Goal: Information Seeking & Learning: Understand process/instructions

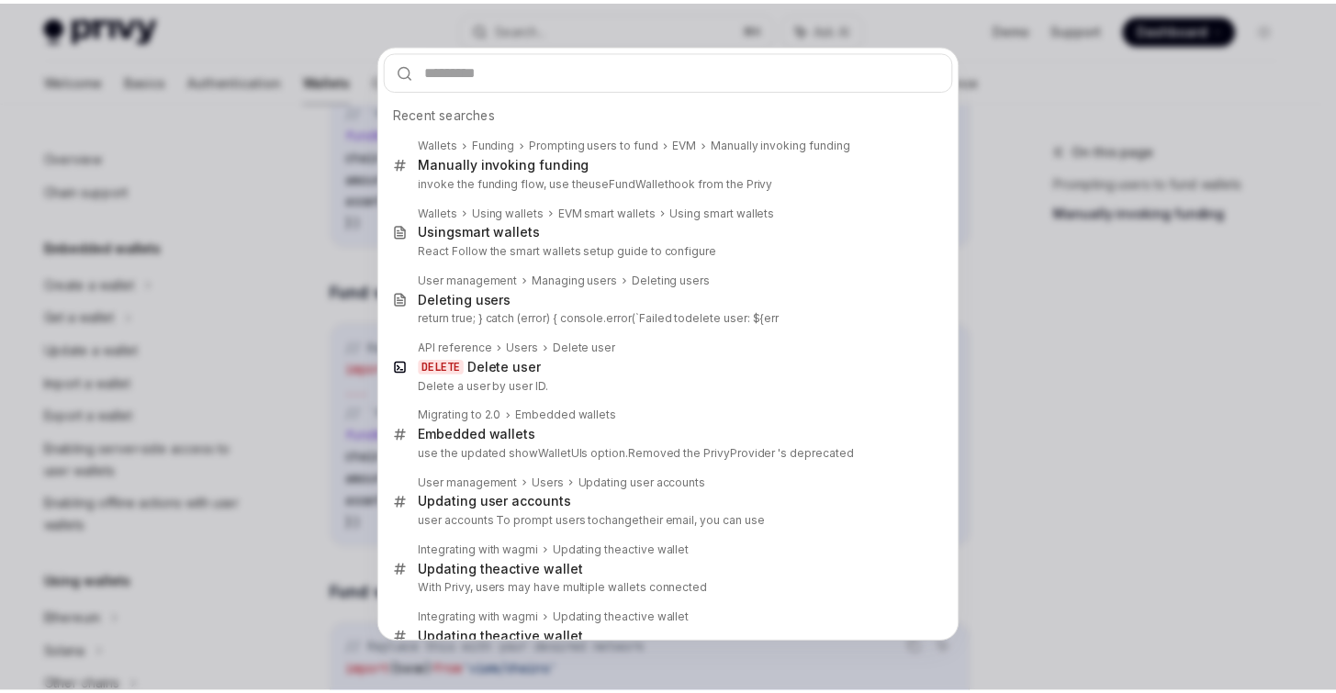
scroll to position [613, 0]
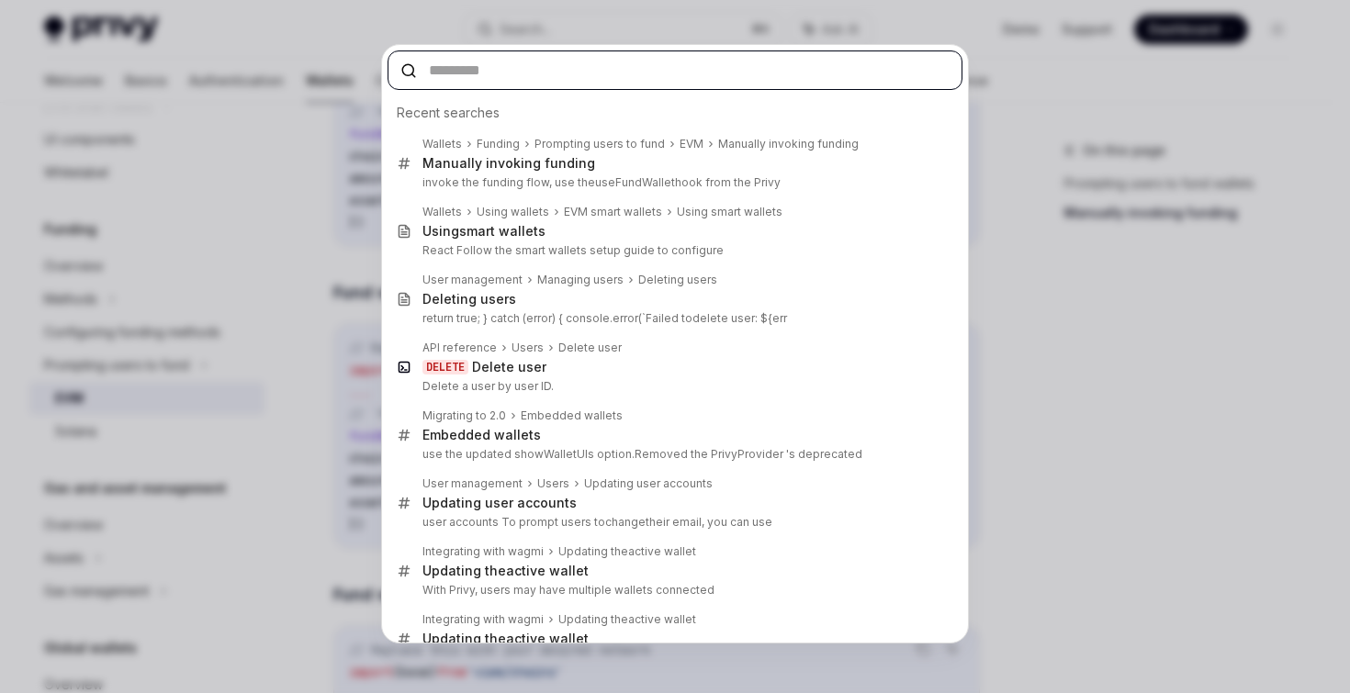
click at [567, 67] on input "text" at bounding box center [674, 69] width 575 height 39
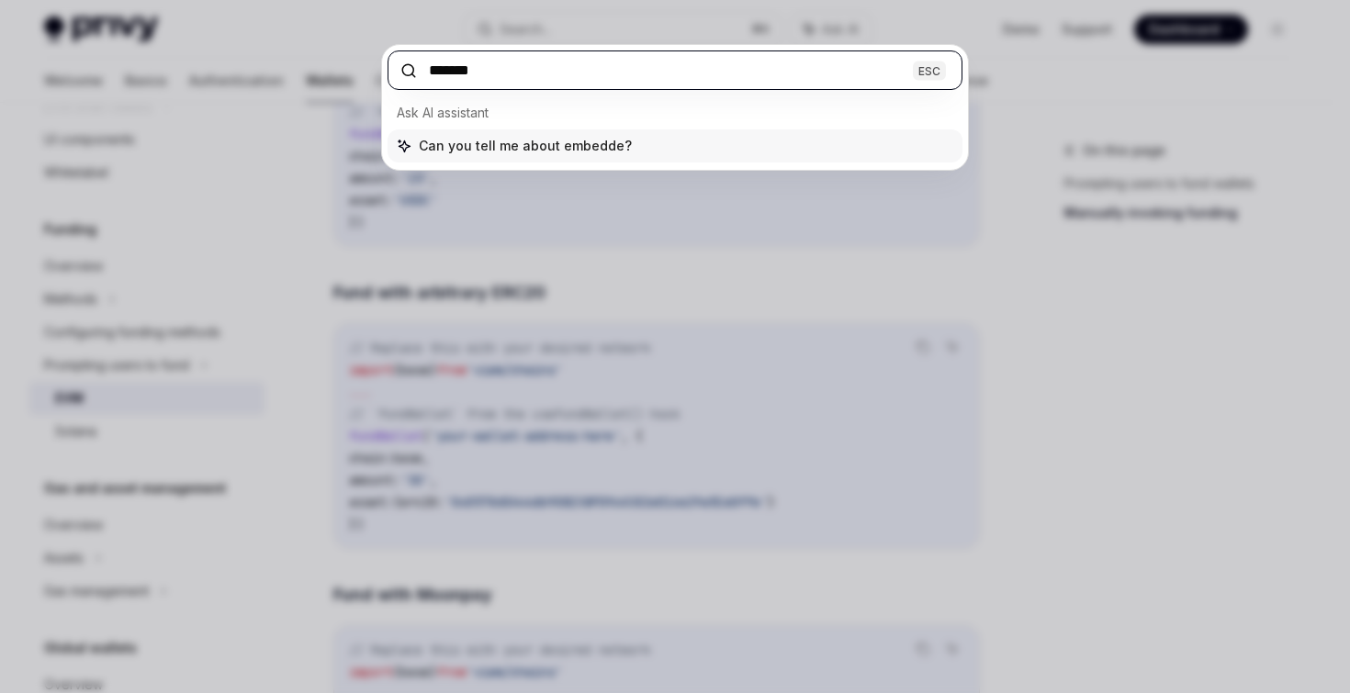
type input "********"
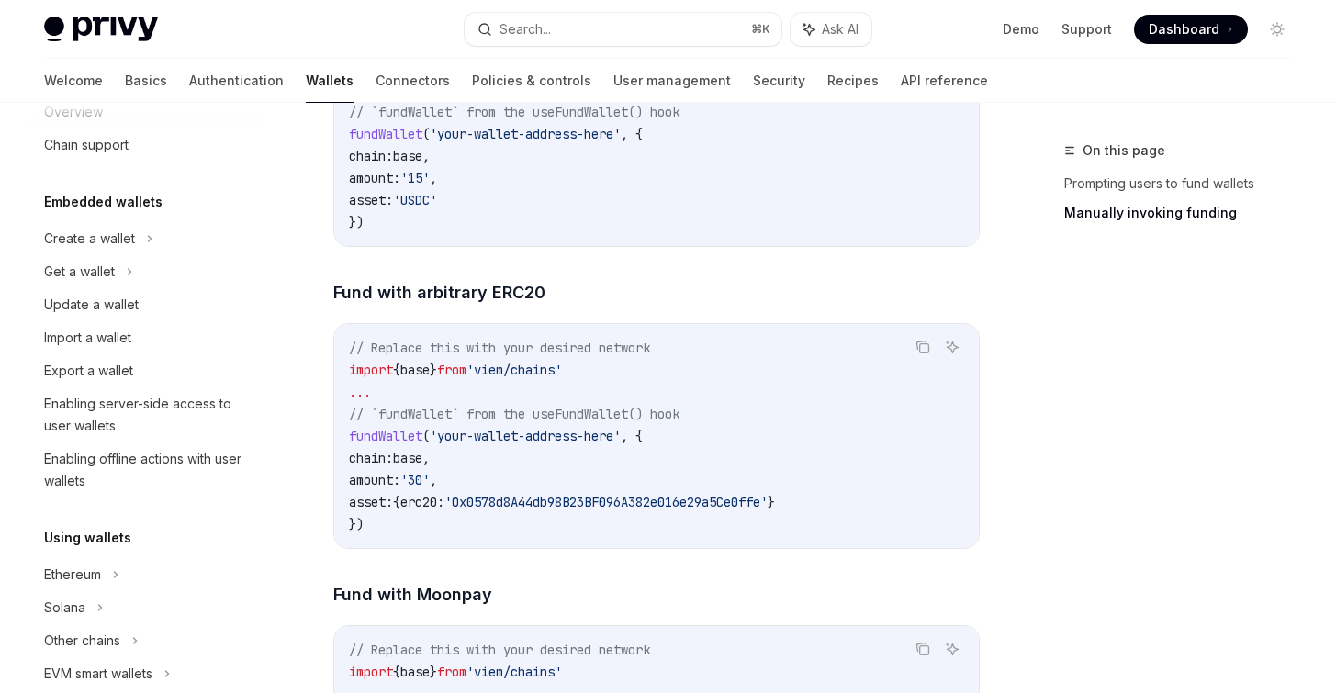
scroll to position [18, 0]
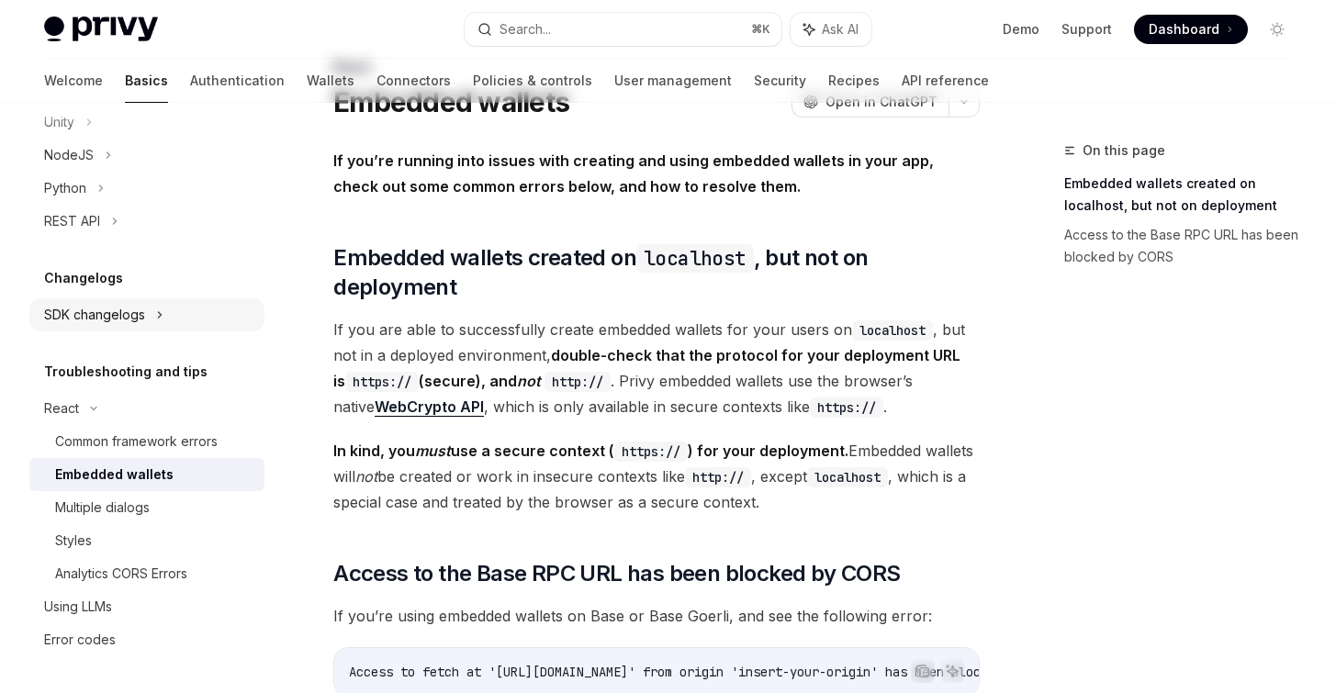
scroll to position [154, 0]
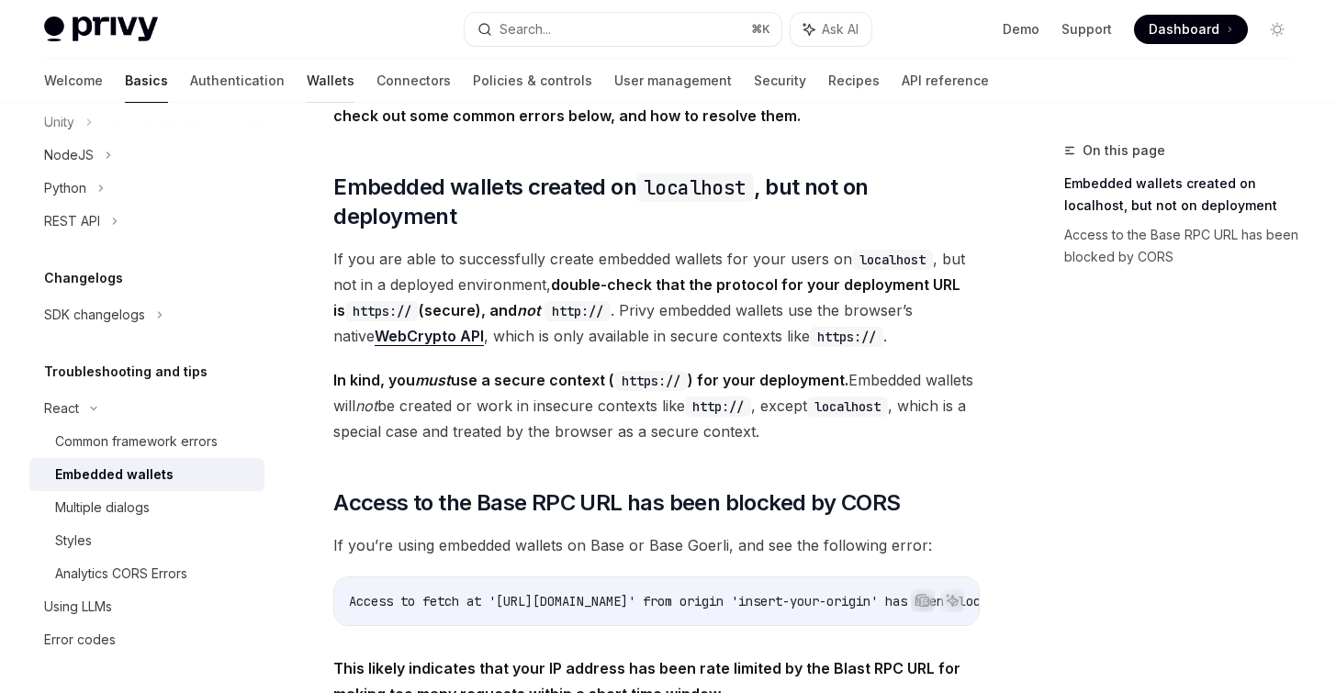
click at [307, 80] on link "Wallets" at bounding box center [331, 81] width 48 height 44
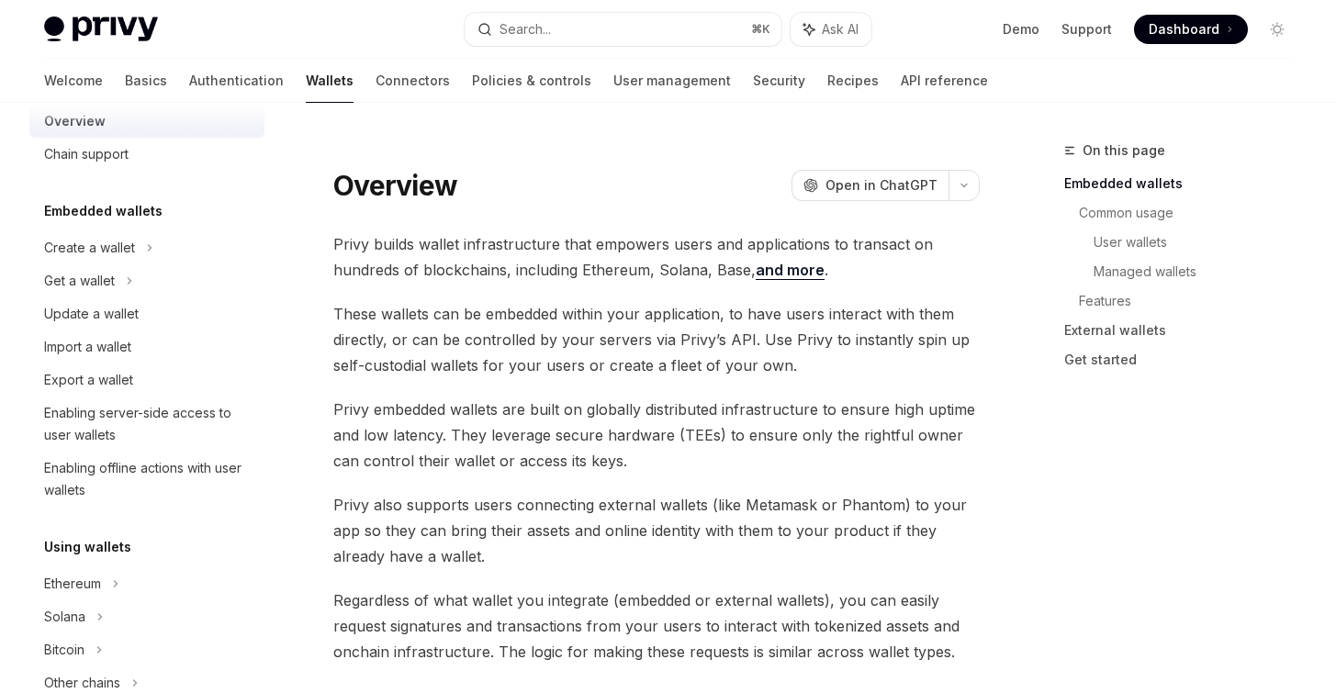
scroll to position [16, 0]
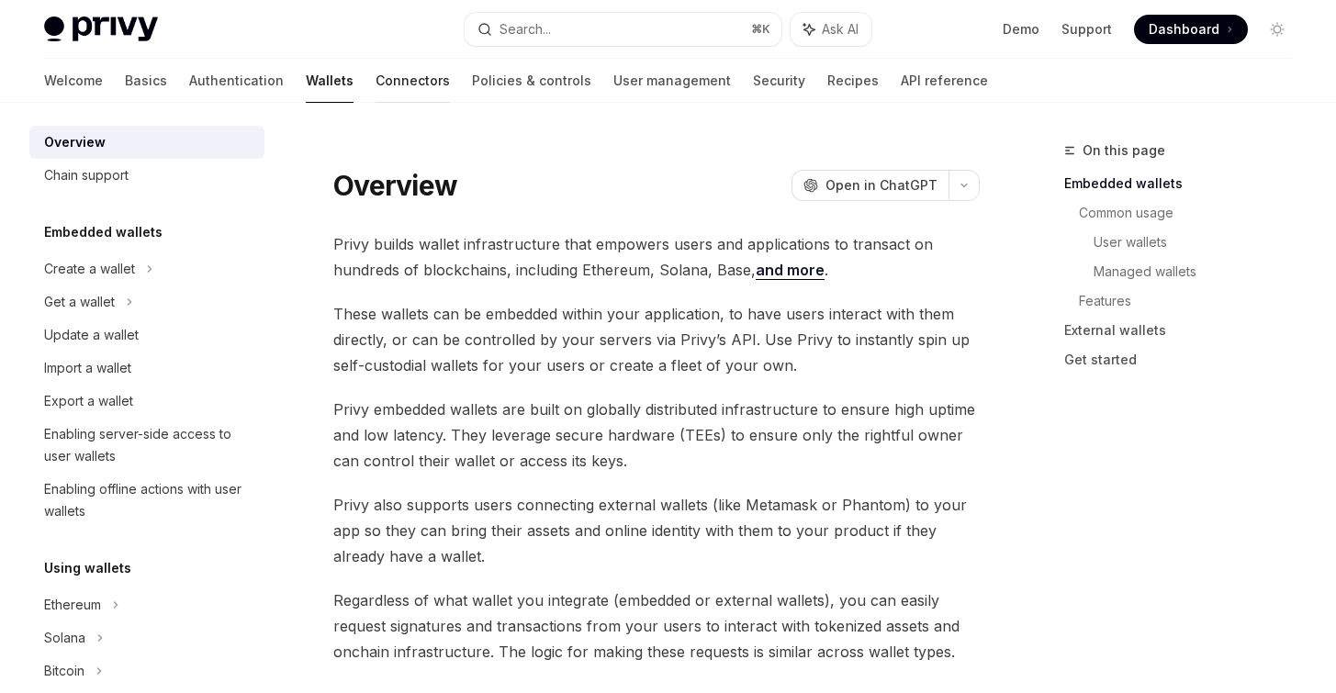
click at [376, 84] on link "Connectors" at bounding box center [413, 81] width 74 height 44
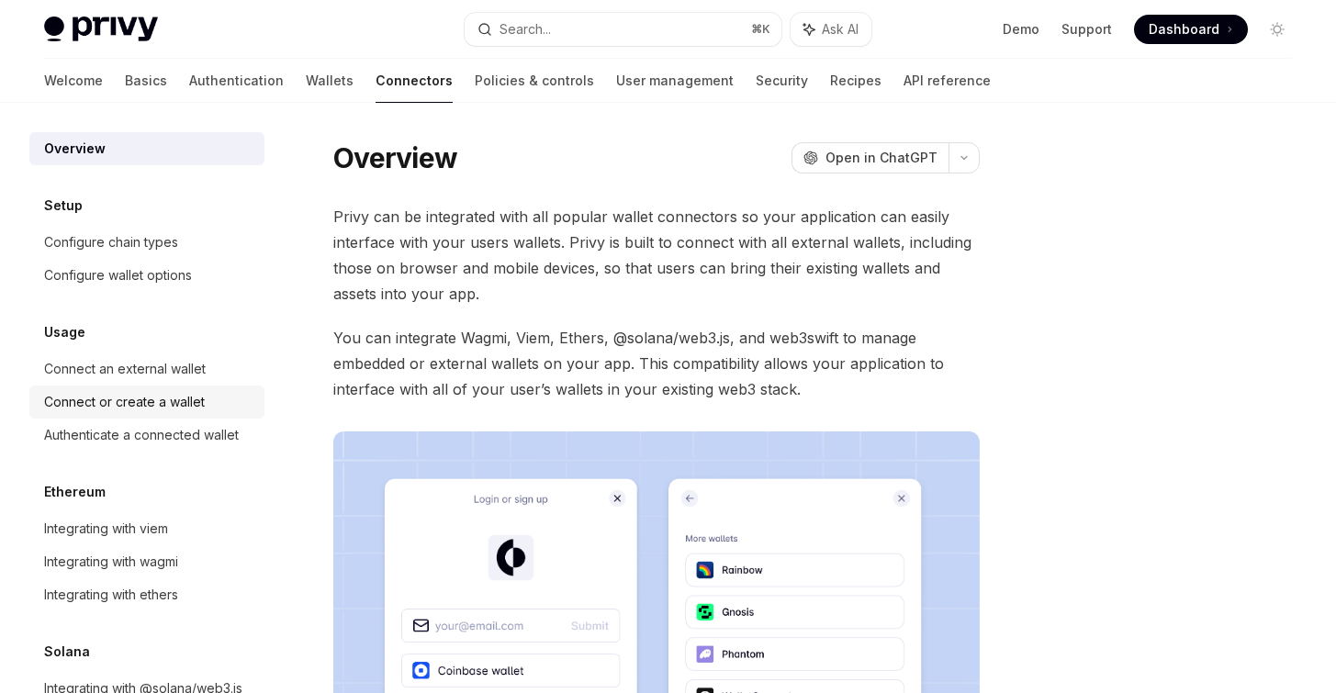
click at [203, 399] on div "Connect or create a wallet" at bounding box center [124, 402] width 161 height 22
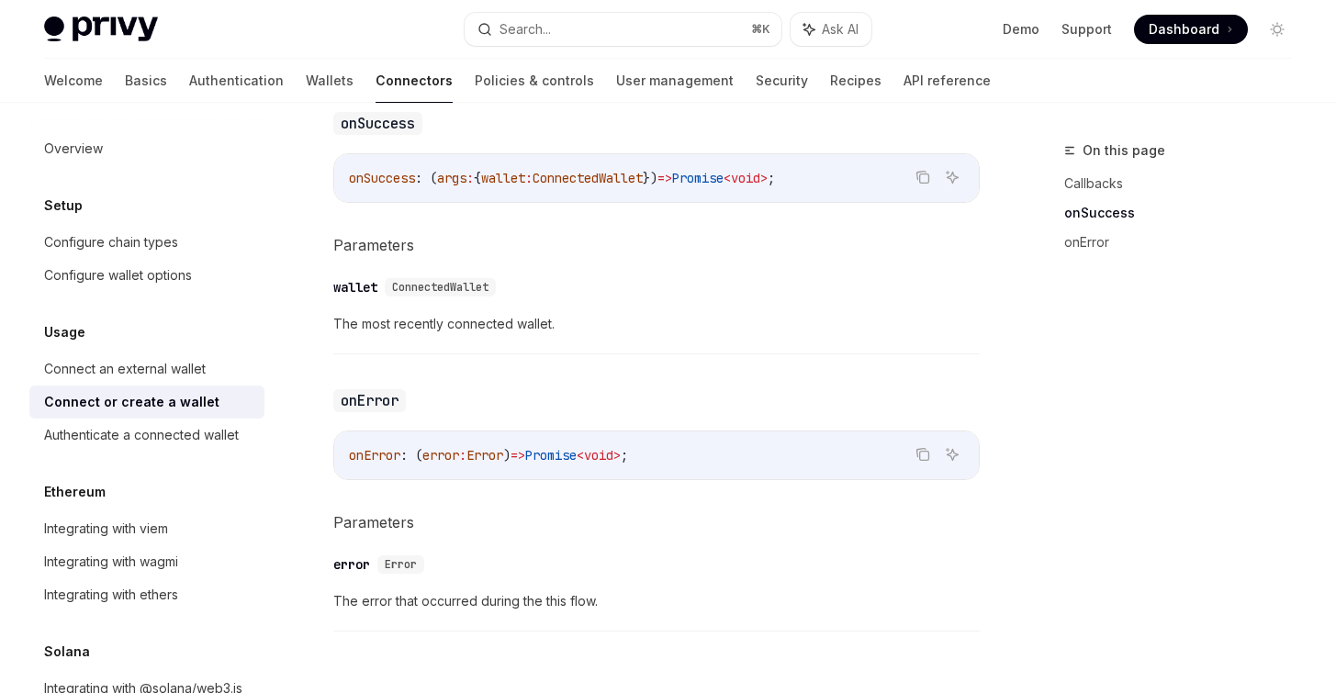
scroll to position [1123, 0]
click at [180, 438] on div "Authenticate a connected wallet" at bounding box center [141, 435] width 195 height 22
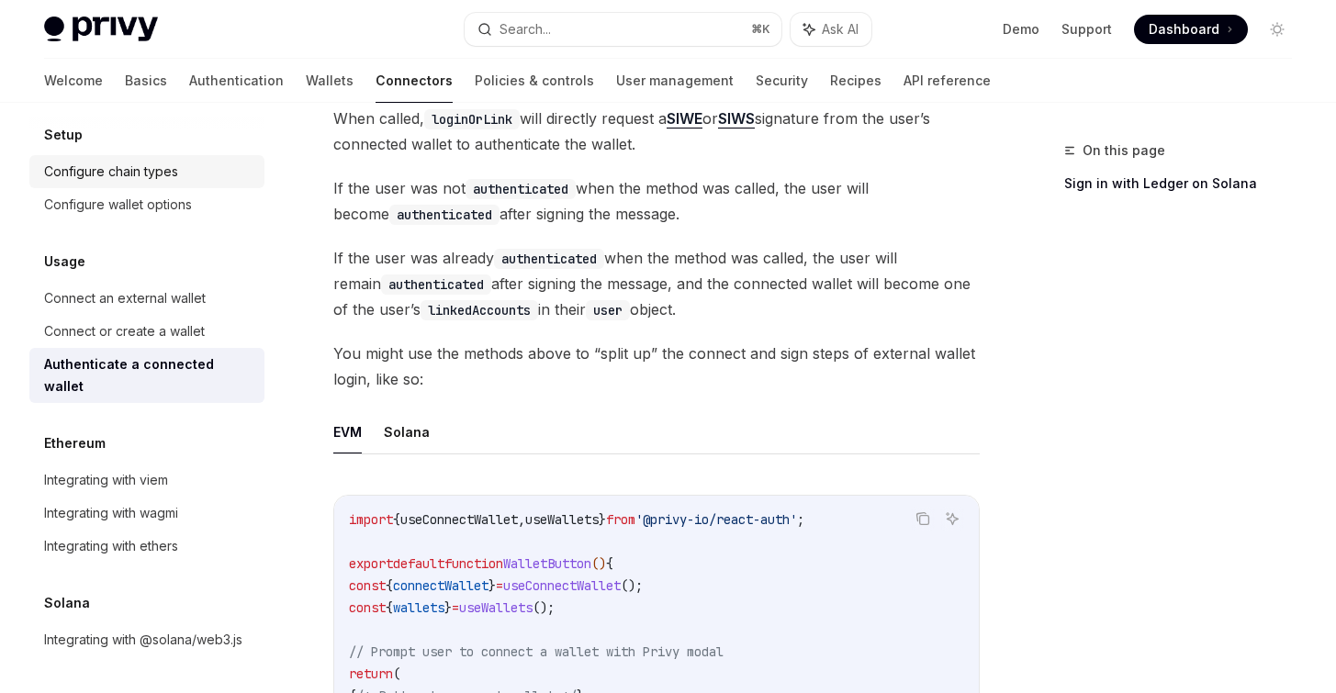
scroll to position [646, 0]
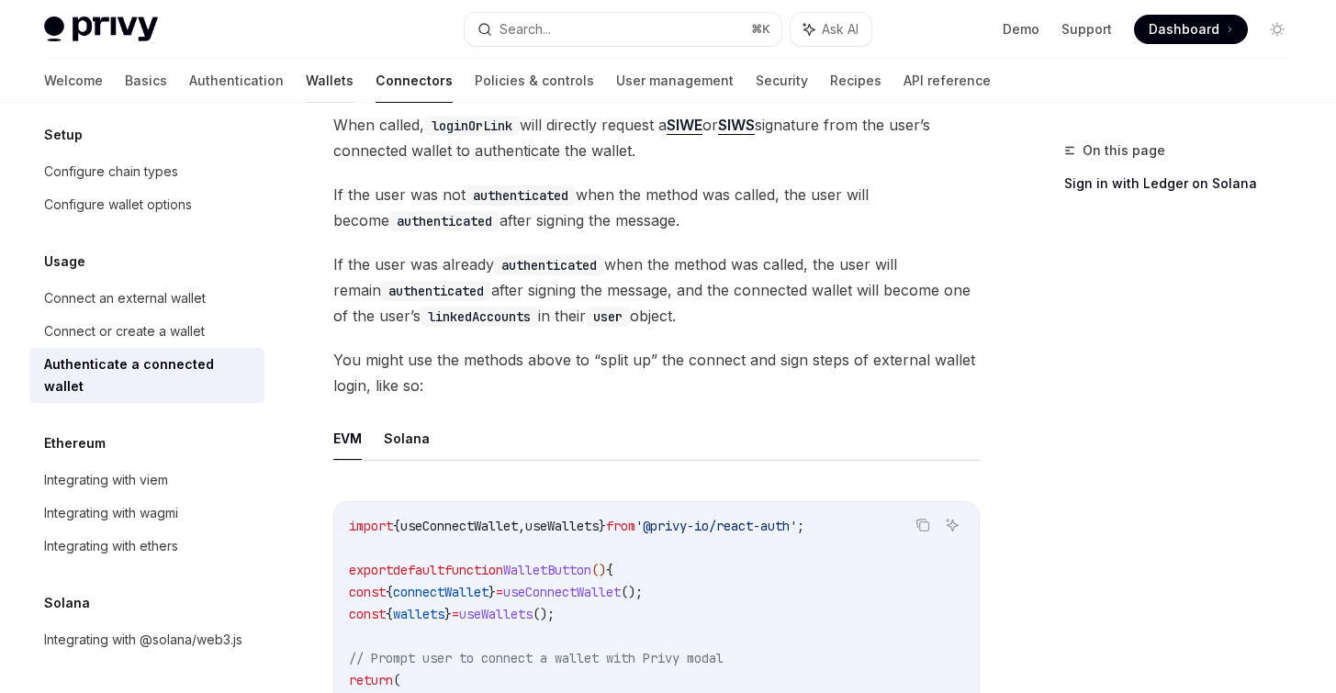
click at [306, 95] on link "Wallets" at bounding box center [330, 81] width 48 height 44
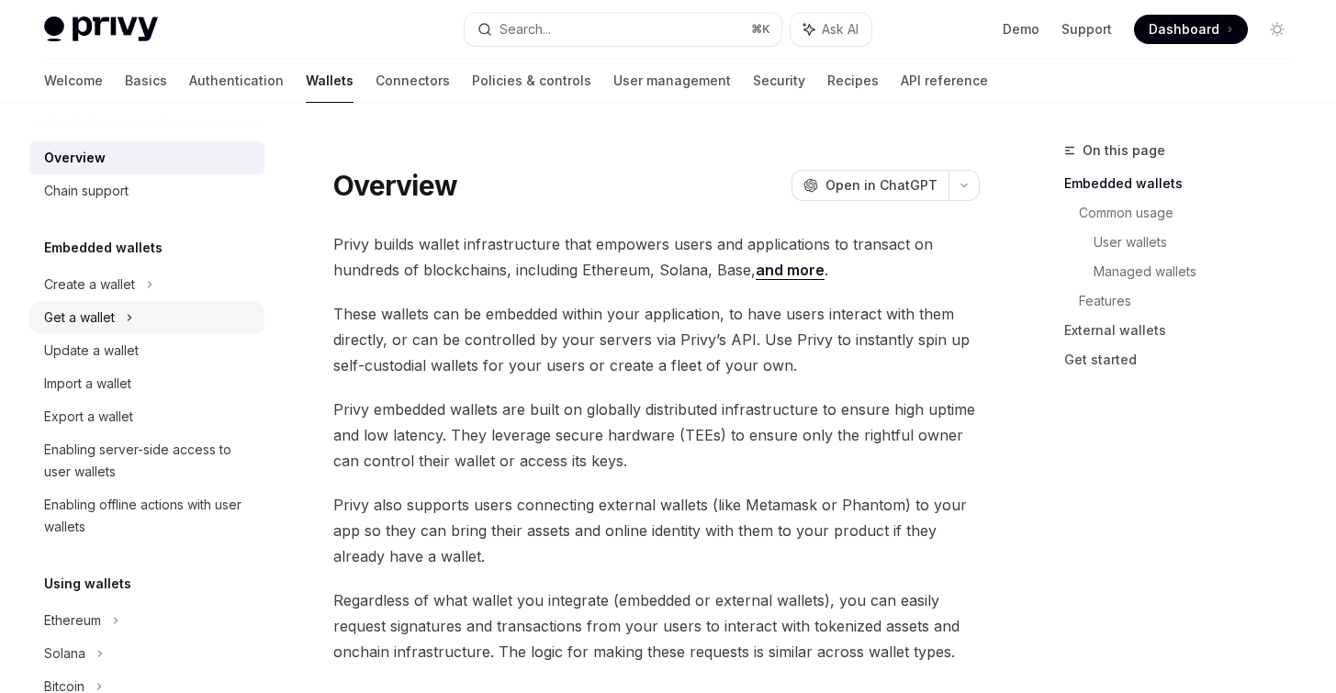
click at [171, 326] on div "Get a wallet" at bounding box center [146, 317] width 235 height 33
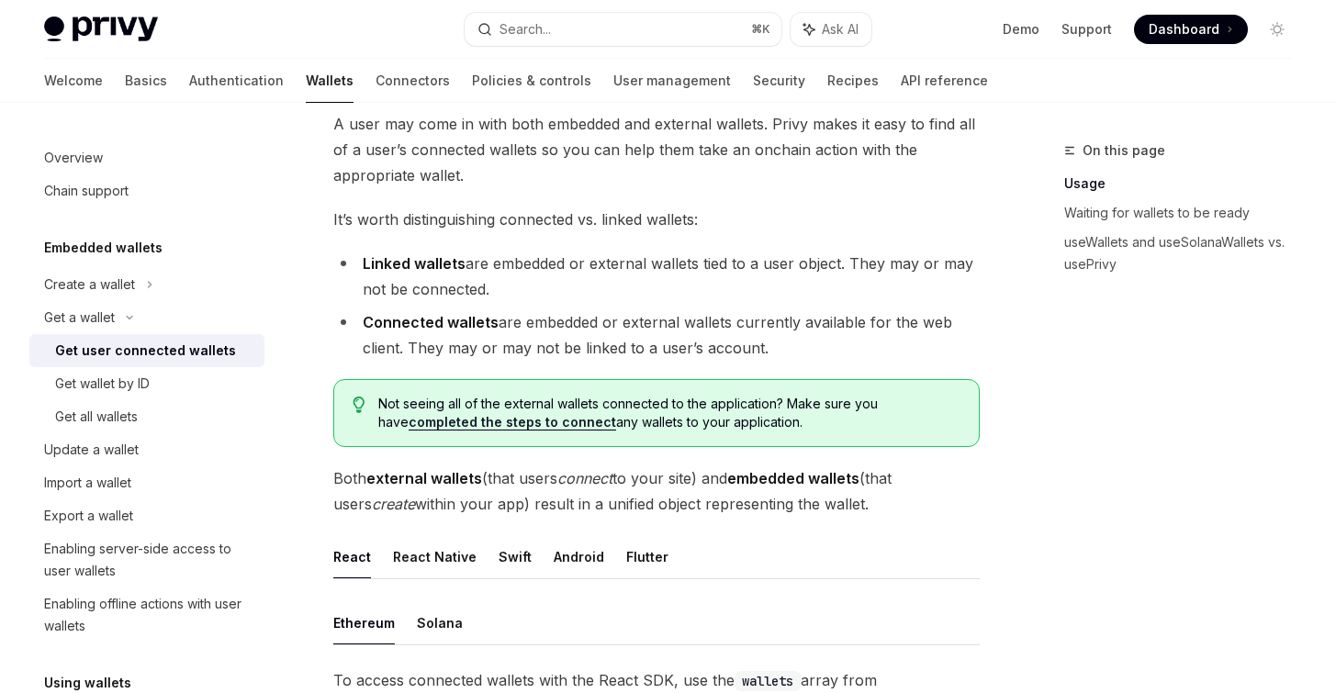
scroll to position [119, 0]
click at [142, 429] on link "Get all wallets" at bounding box center [146, 416] width 235 height 33
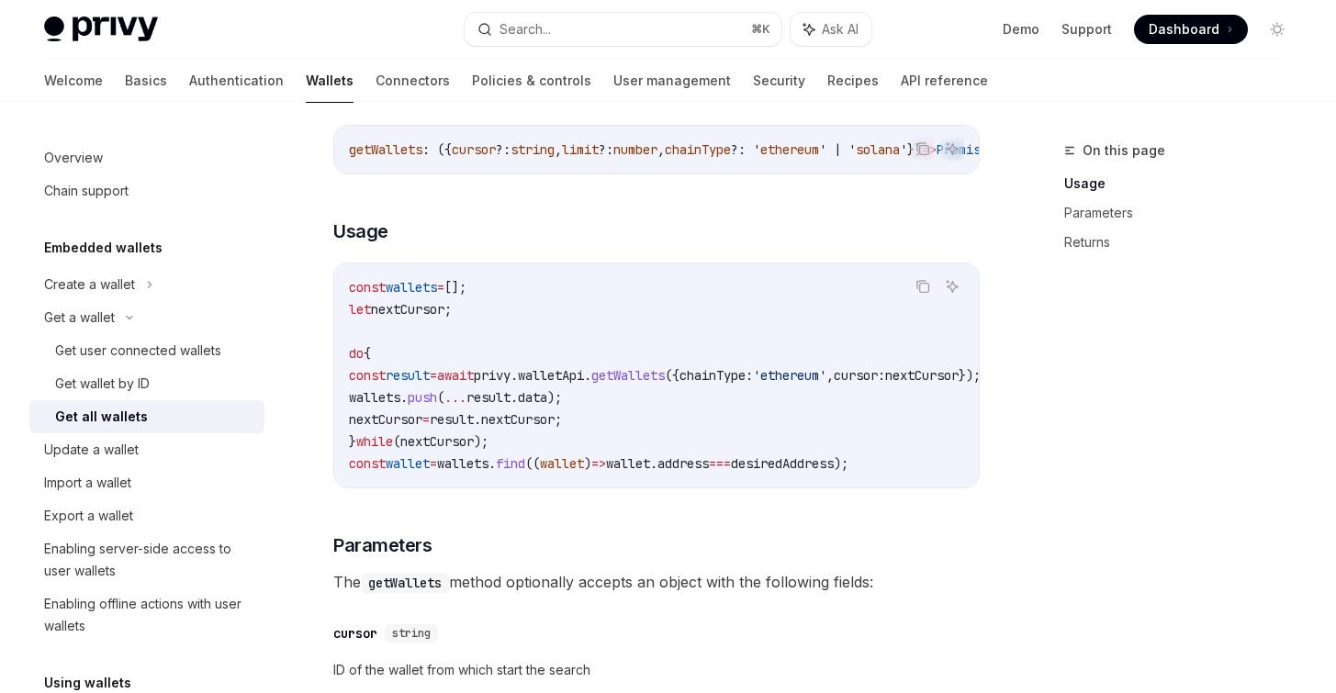
scroll to position [358, 0]
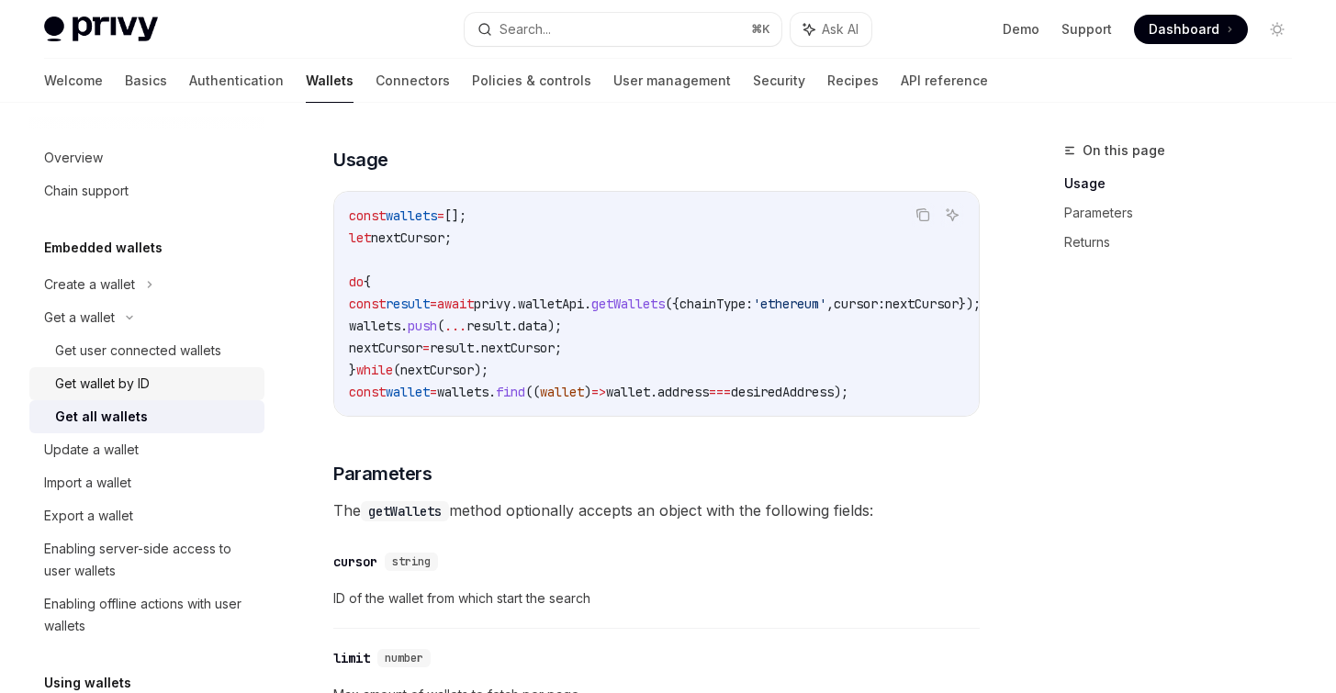
click at [111, 380] on div "Get wallet by ID" at bounding box center [102, 384] width 95 height 22
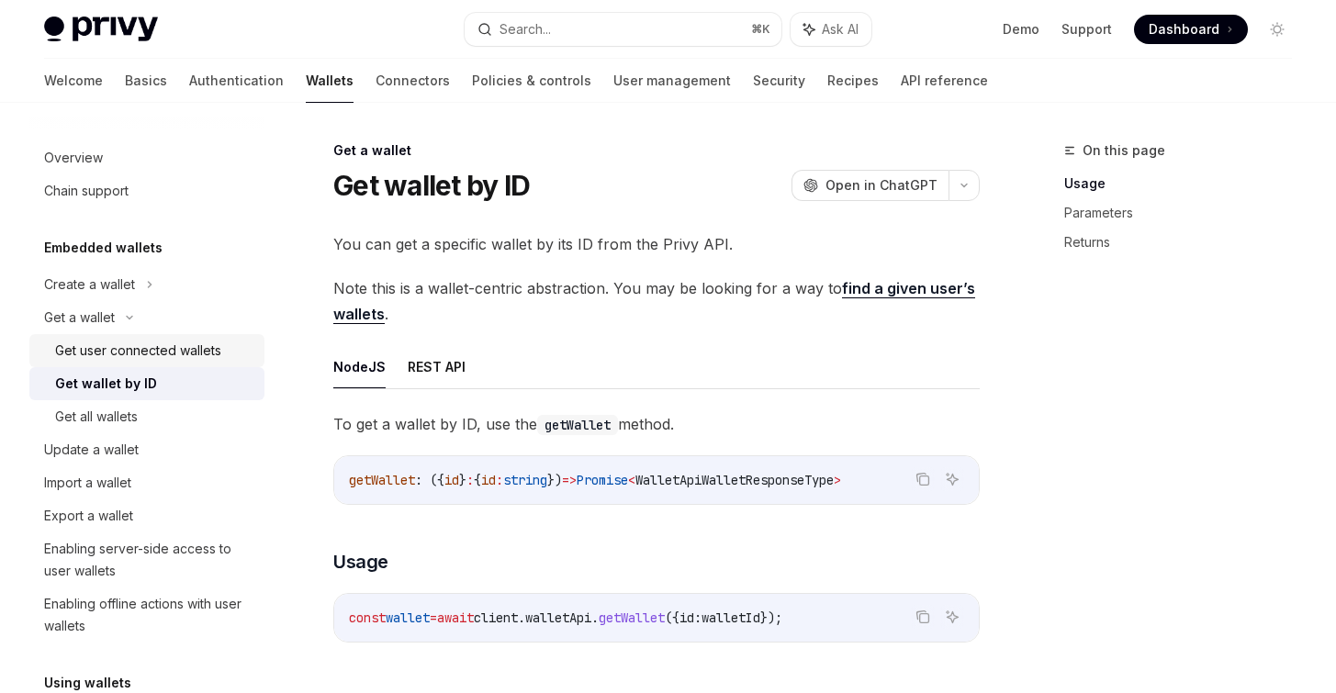
click at [148, 357] on div "Get user connected wallets" at bounding box center [138, 351] width 166 height 22
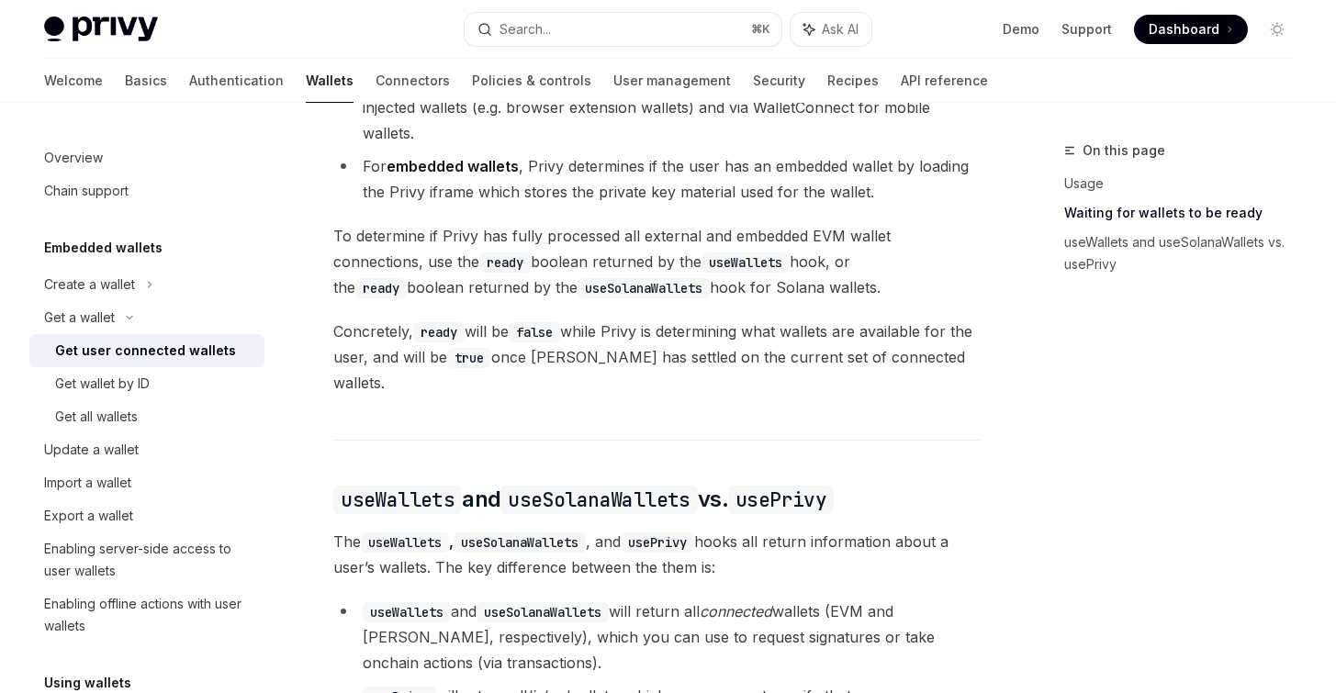
scroll to position [1233, 0]
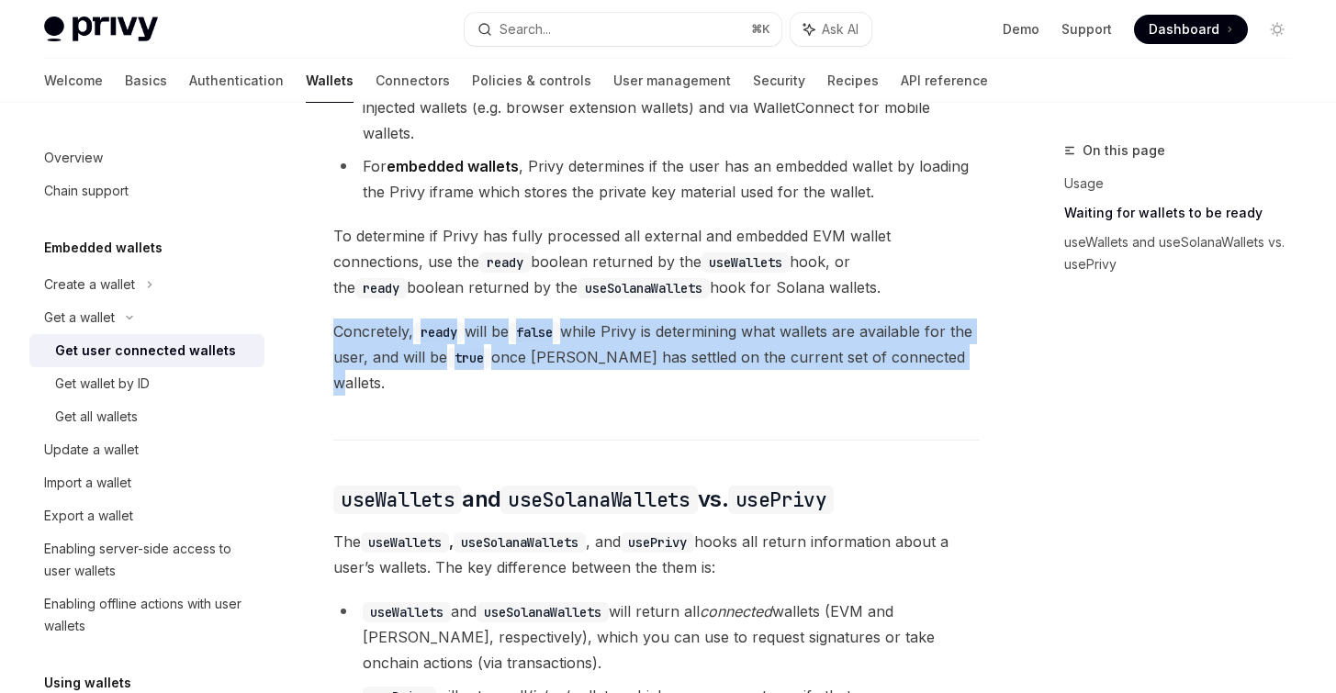
drag, startPoint x: 336, startPoint y: 340, endPoint x: 1004, endPoint y: 365, distance: 668.0
click at [1004, 365] on div "On this page Usage Waiting for wallets to be ready useWallets and useSolanaWall…" at bounding box center [667, 82] width 1277 height 2424
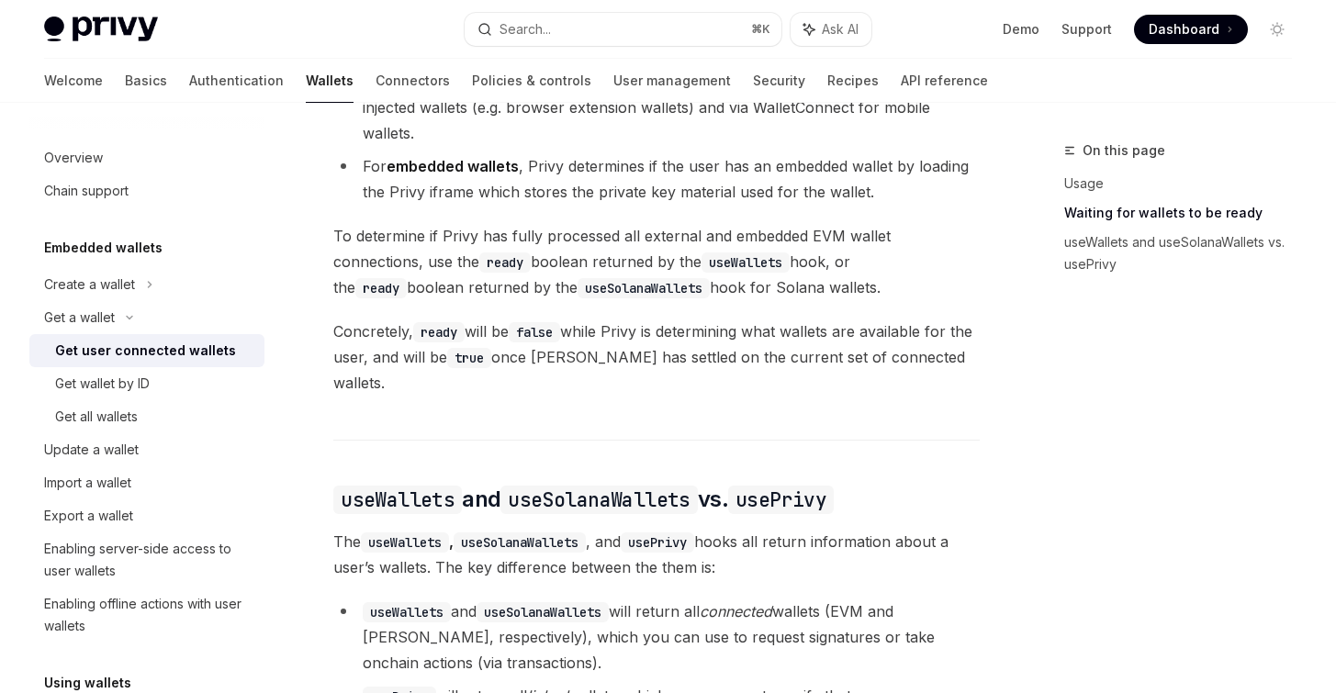
drag, startPoint x: 1012, startPoint y: 377, endPoint x: 333, endPoint y: 335, distance: 679.8
click at [333, 335] on div "On this page Usage Waiting for wallets to be ready useWallets and useSolanaWall…" at bounding box center [667, 82] width 1277 height 2424
click at [333, 335] on span "Concretely, ready will be false while Privy is determining what wallets are ava…" at bounding box center [656, 357] width 646 height 77
drag, startPoint x: 332, startPoint y: 335, endPoint x: 998, endPoint y: 360, distance: 666.1
click at [998, 360] on div "On this page Usage Waiting for wallets to be ready useWallets and useSolanaWall…" at bounding box center [667, 82] width 1277 height 2424
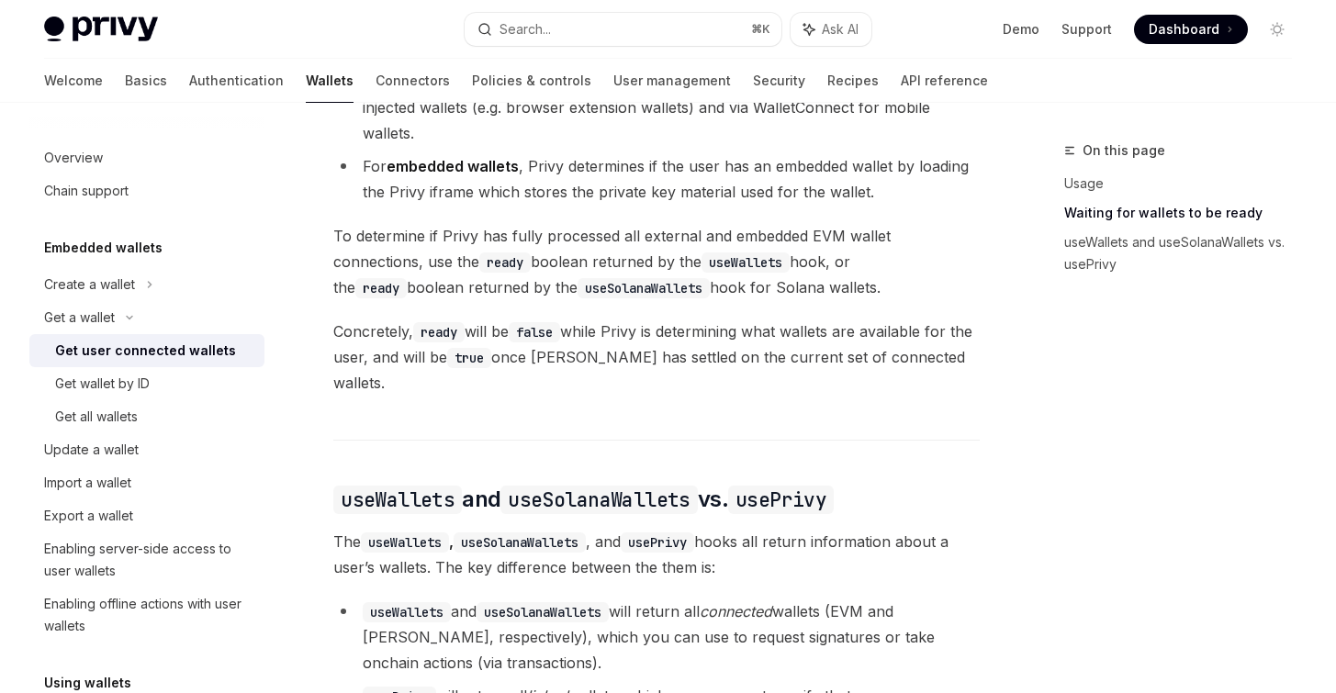
click at [998, 360] on div "On this page Usage Waiting for wallets to be ready useWallets and useSolanaWall…" at bounding box center [667, 82] width 1277 height 2424
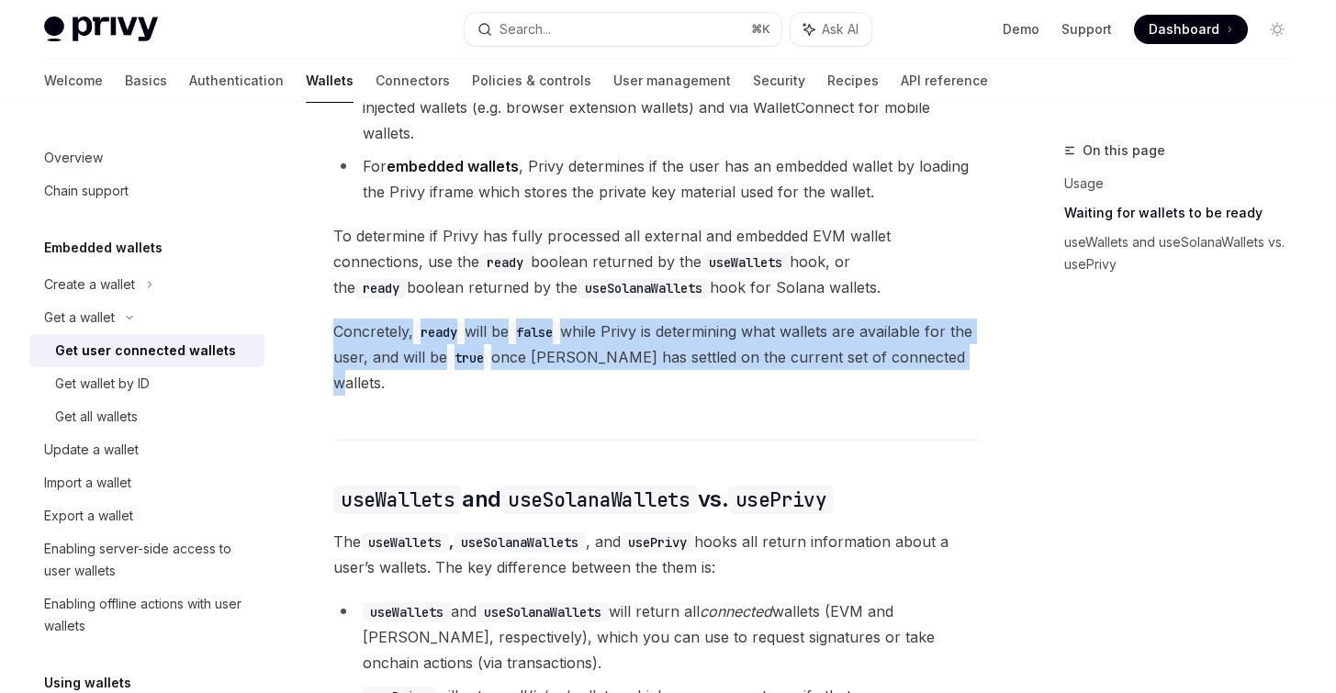
drag, startPoint x: 1009, startPoint y: 361, endPoint x: 331, endPoint y: 333, distance: 679.1
click at [331, 333] on div "On this page Usage Waiting for wallets to be ready useWallets and useSolanaWall…" at bounding box center [667, 82] width 1277 height 2424
click at [331, 333] on div "Get a wallet Get user connected wallets OpenAI Open in ChatGPT OpenAI Open in C…" at bounding box center [484, 99] width 998 height 2387
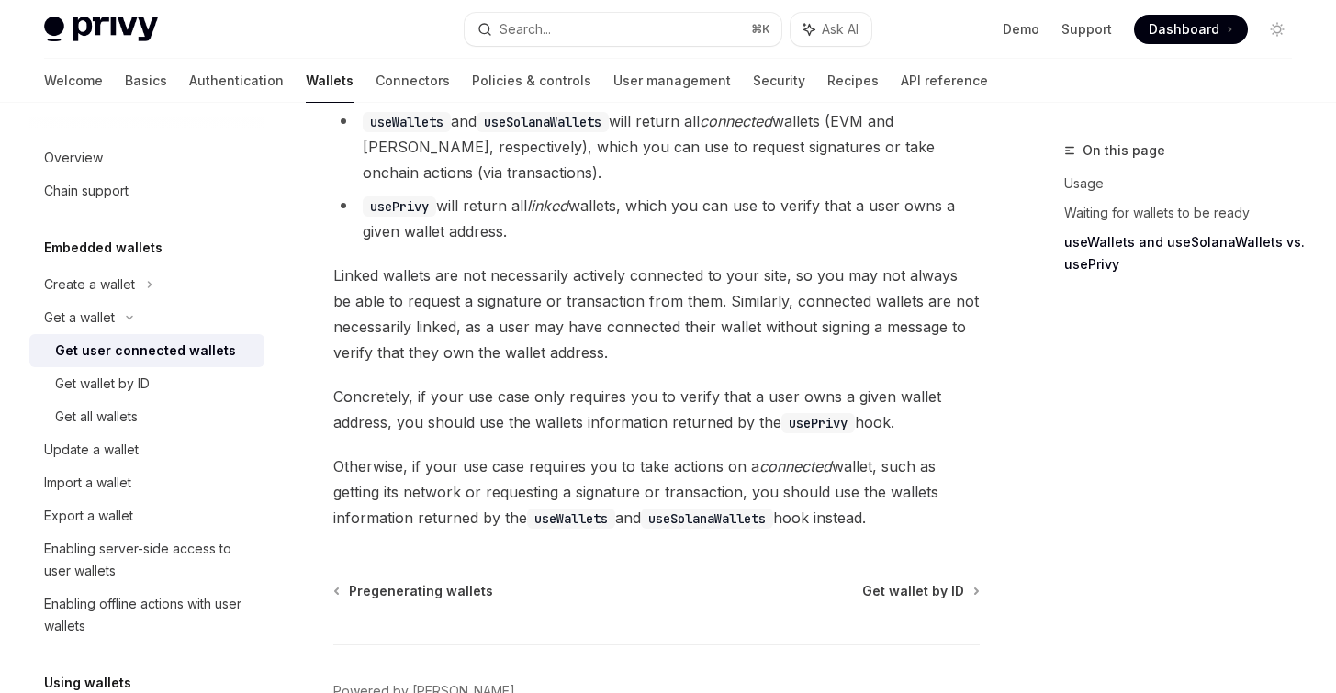
scroll to position [1742, 0]
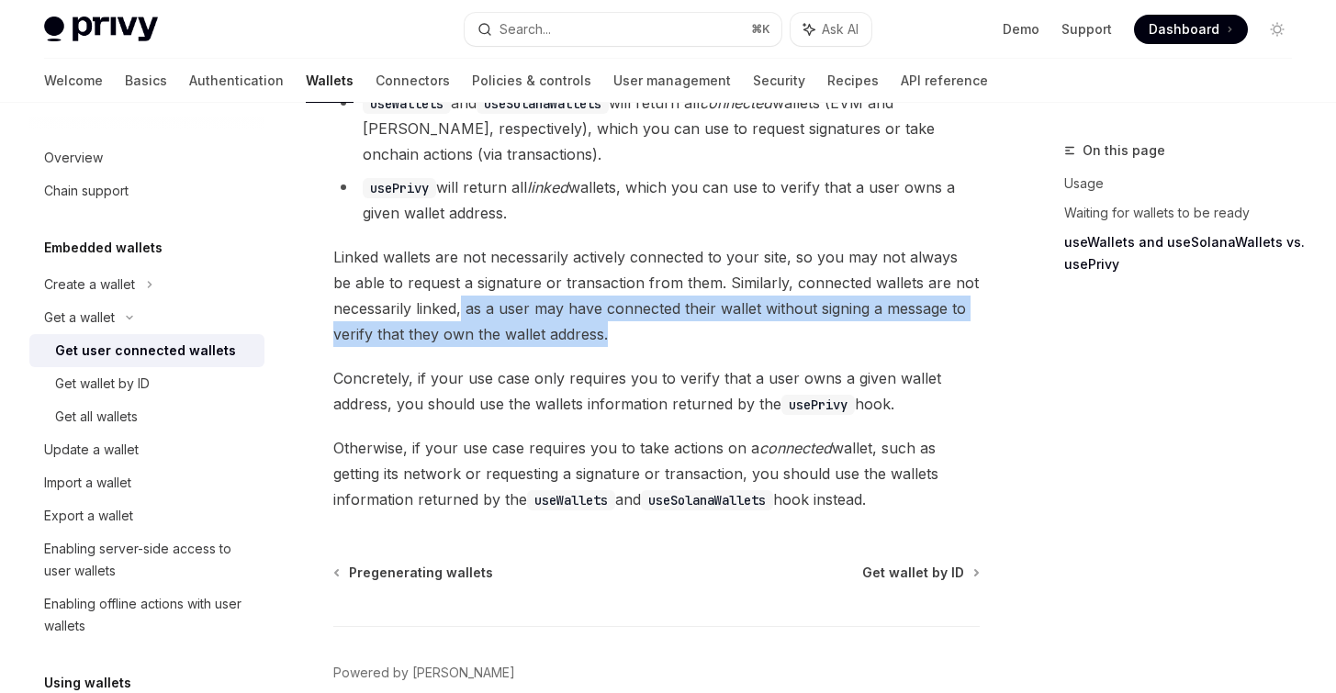
drag, startPoint x: 463, startPoint y: 288, endPoint x: 851, endPoint y: 319, distance: 389.6
click at [851, 319] on span "Linked wallets are not necessarily actively connected to your site, so you may …" at bounding box center [656, 295] width 646 height 103
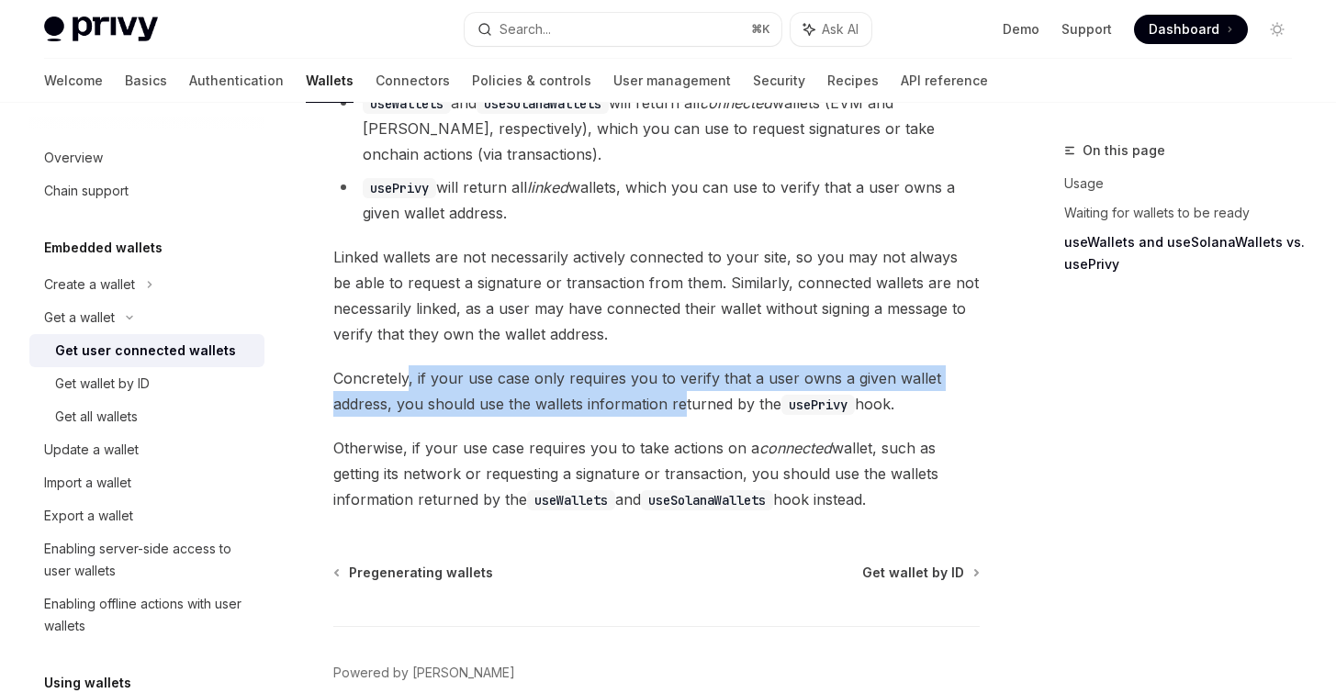
drag, startPoint x: 409, startPoint y: 367, endPoint x: 681, endPoint y: 392, distance: 272.9
click at [681, 392] on span "Concretely, if your use case only requires you to verify that a user owns a giv…" at bounding box center [656, 390] width 646 height 51
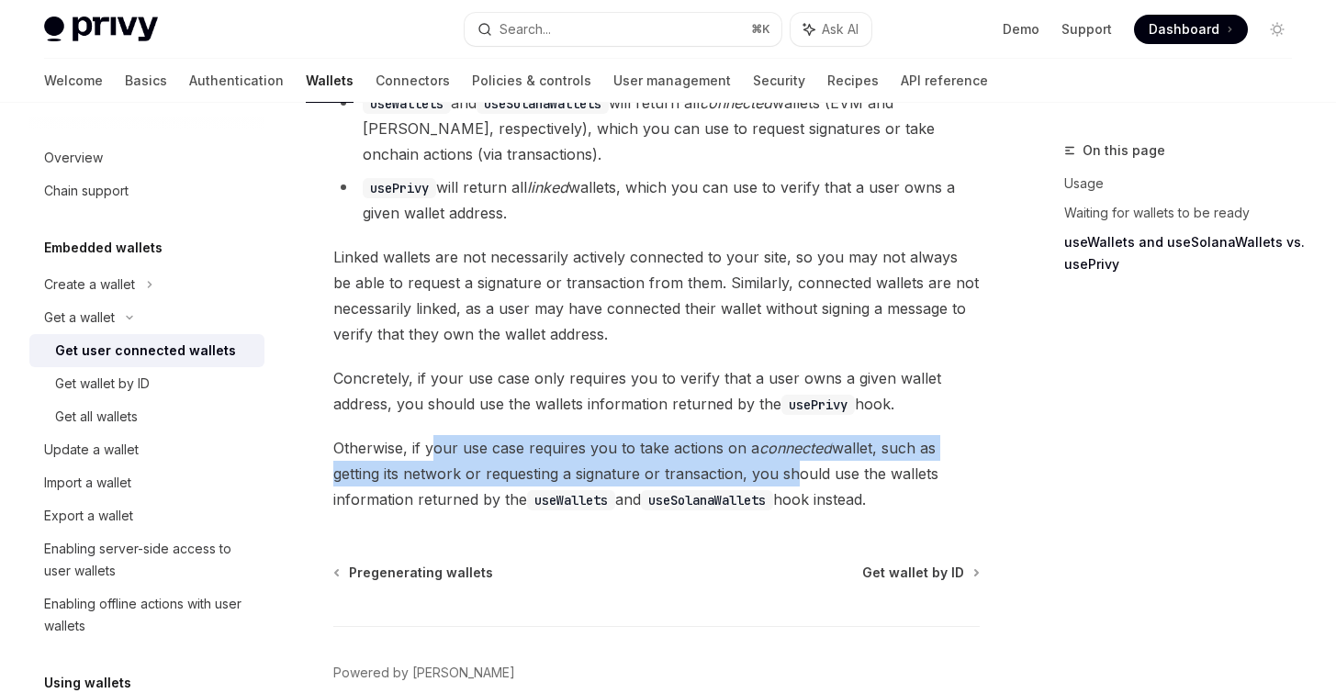
drag, startPoint x: 431, startPoint y: 427, endPoint x: 784, endPoint y: 452, distance: 354.4
click at [784, 452] on span "Otherwise, if your use case requires you to take actions on a connected wallet,…" at bounding box center [656, 473] width 646 height 77
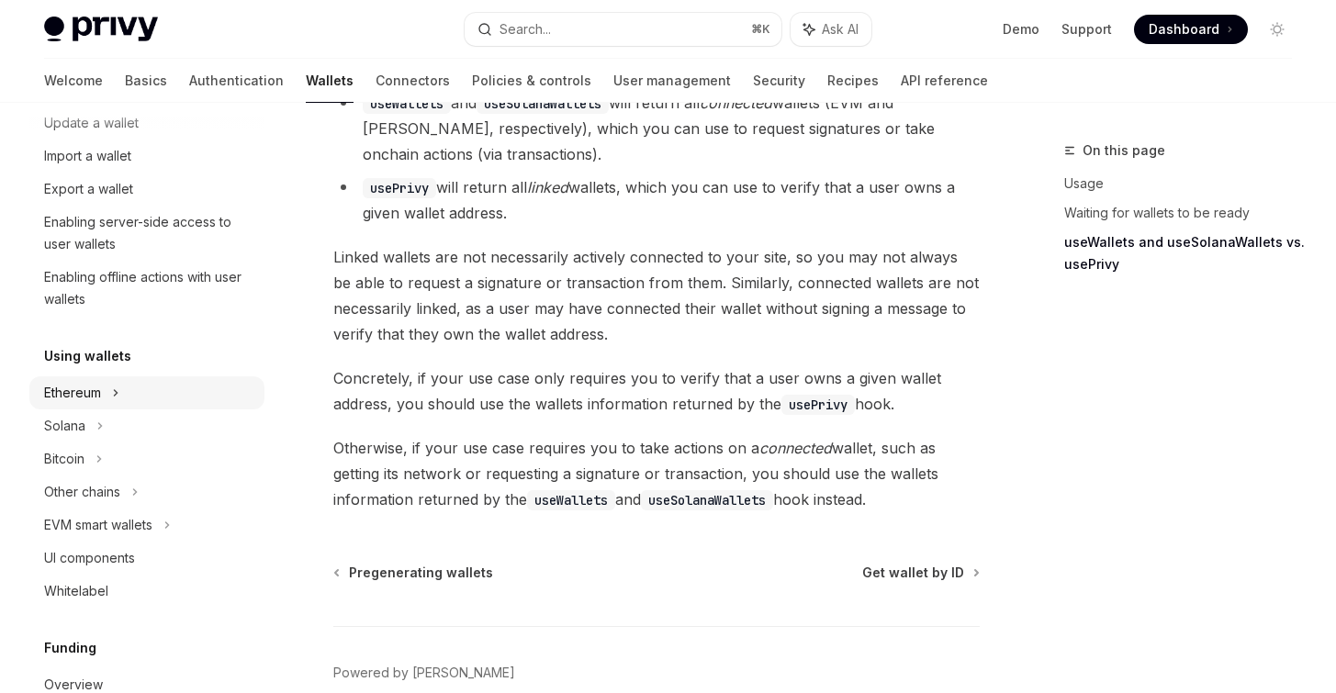
scroll to position [365, 0]
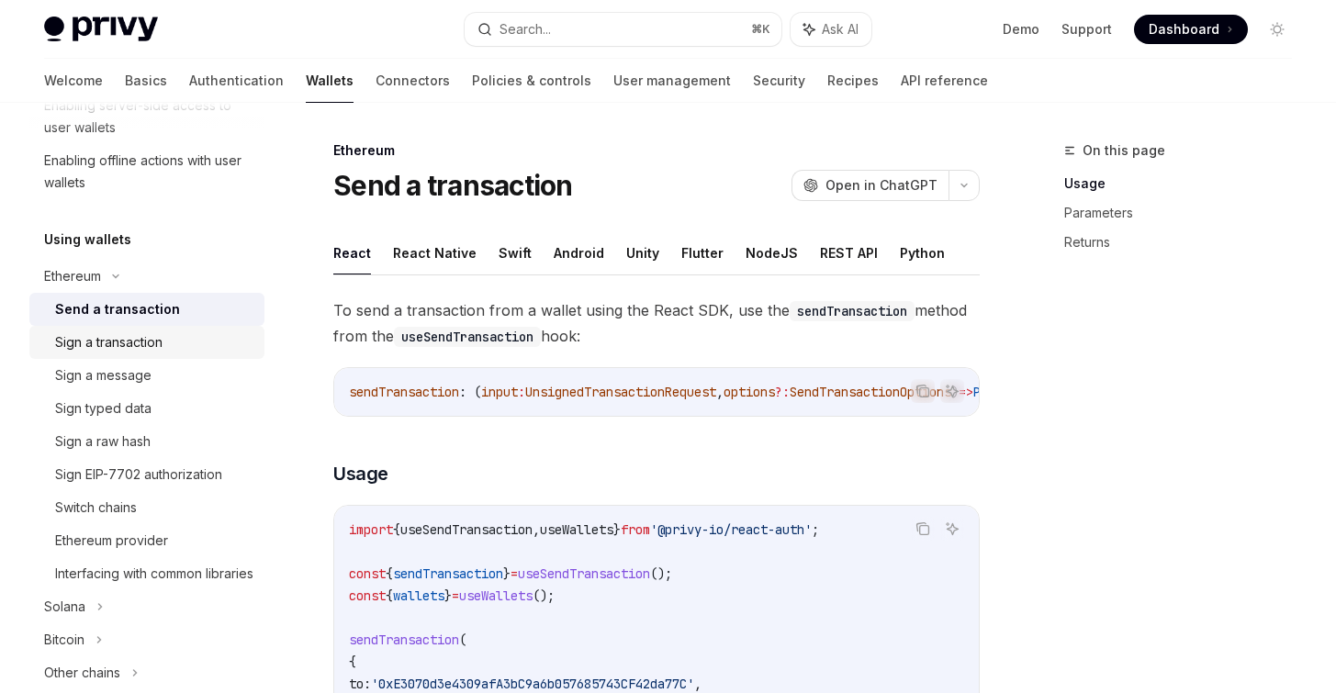
scroll to position [544, 0]
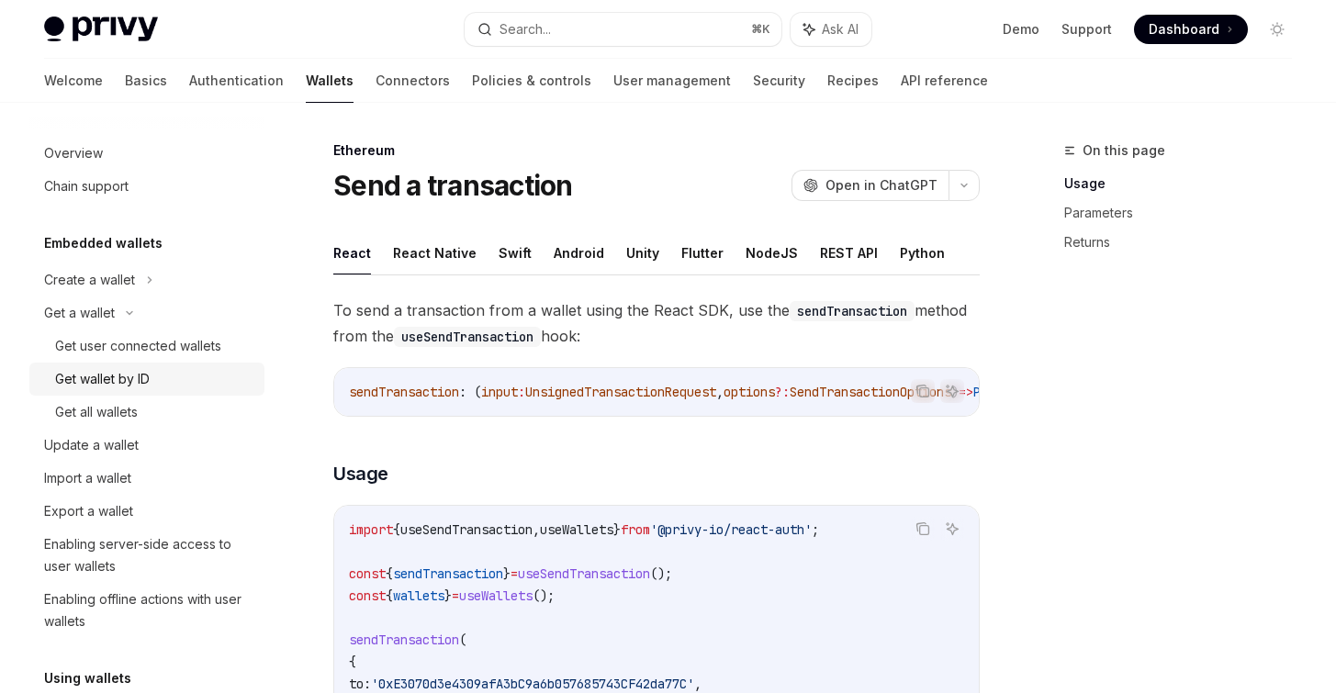
scroll to position [0, 0]
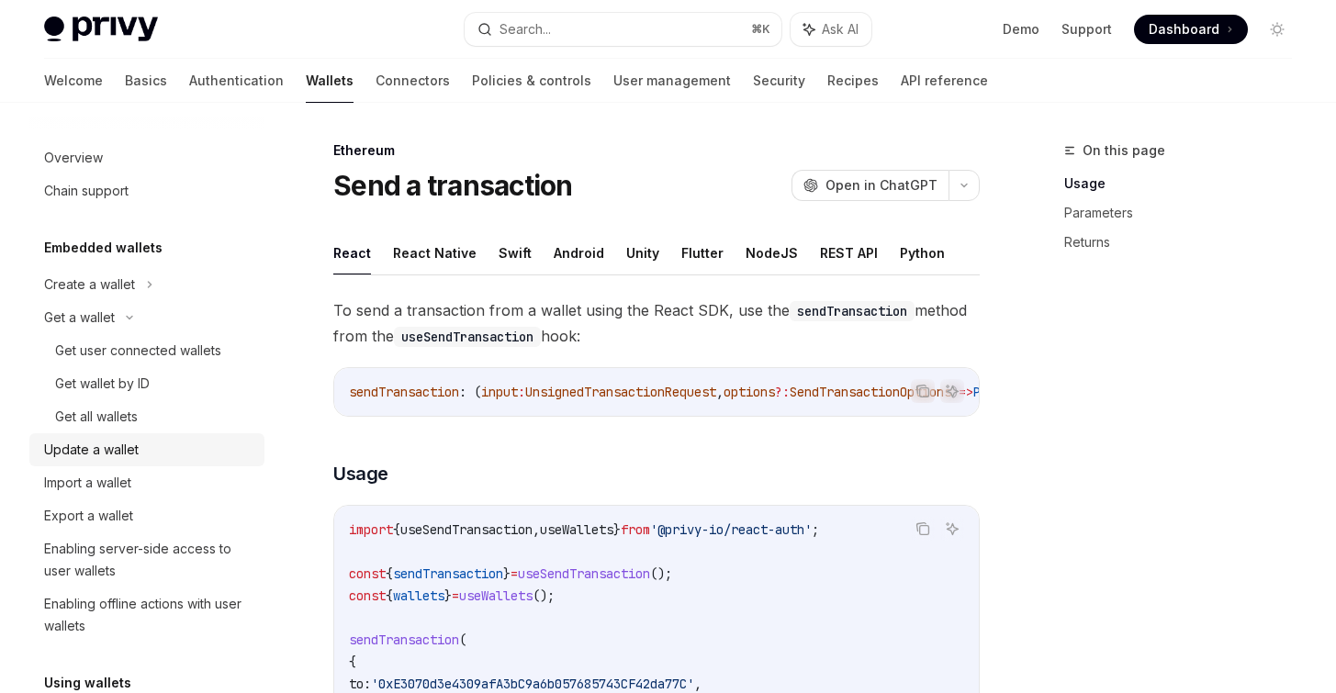
click at [158, 437] on link "Update a wallet" at bounding box center [146, 449] width 235 height 33
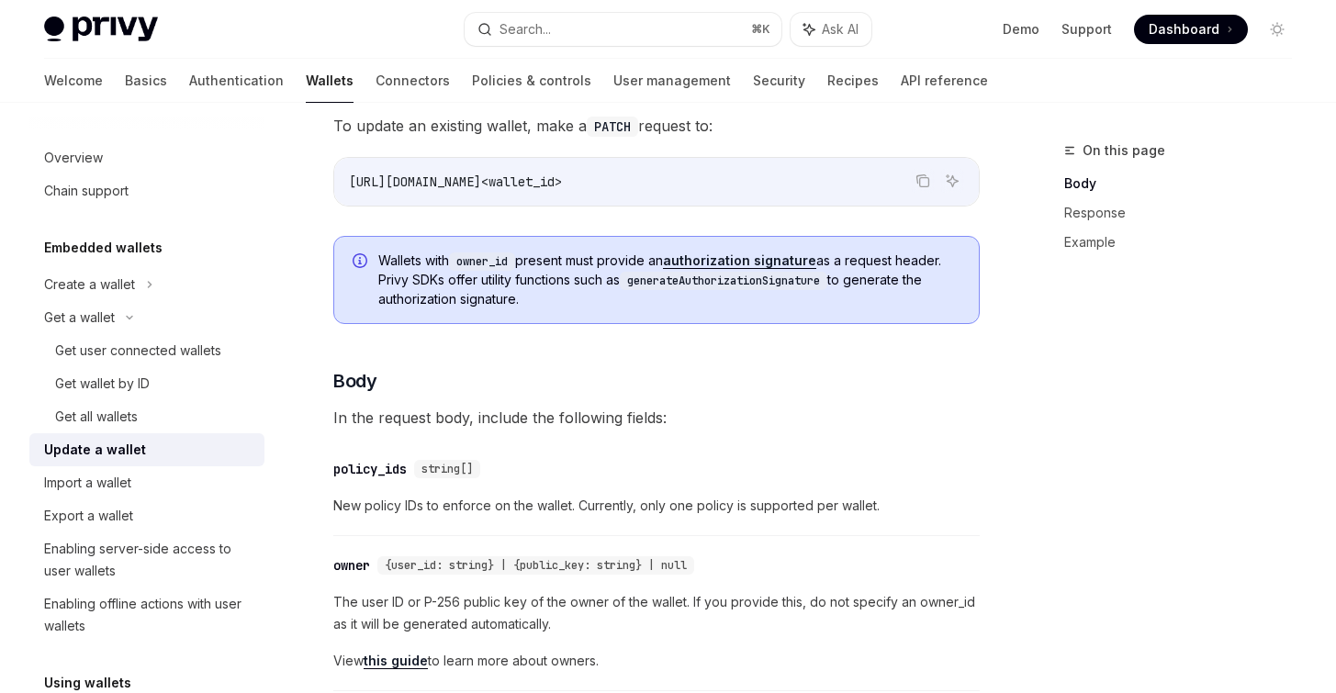
scroll to position [319, 0]
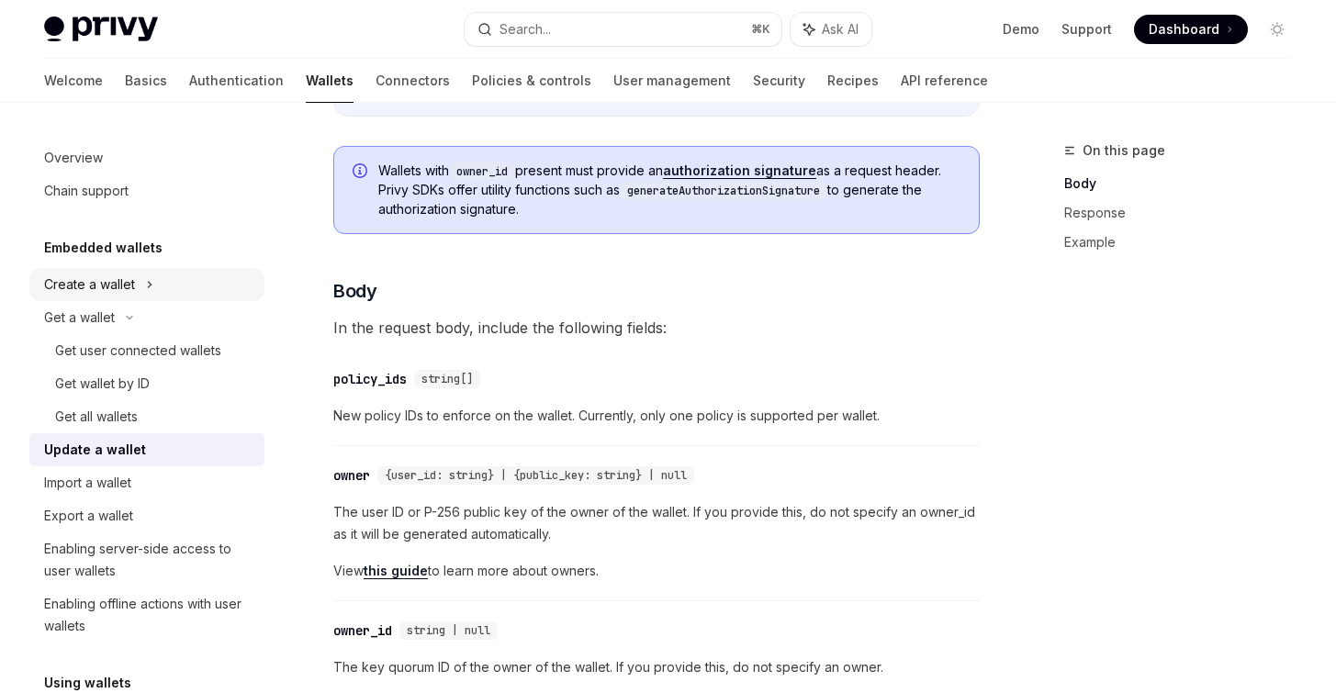
click at [147, 292] on icon at bounding box center [149, 285] width 7 height 22
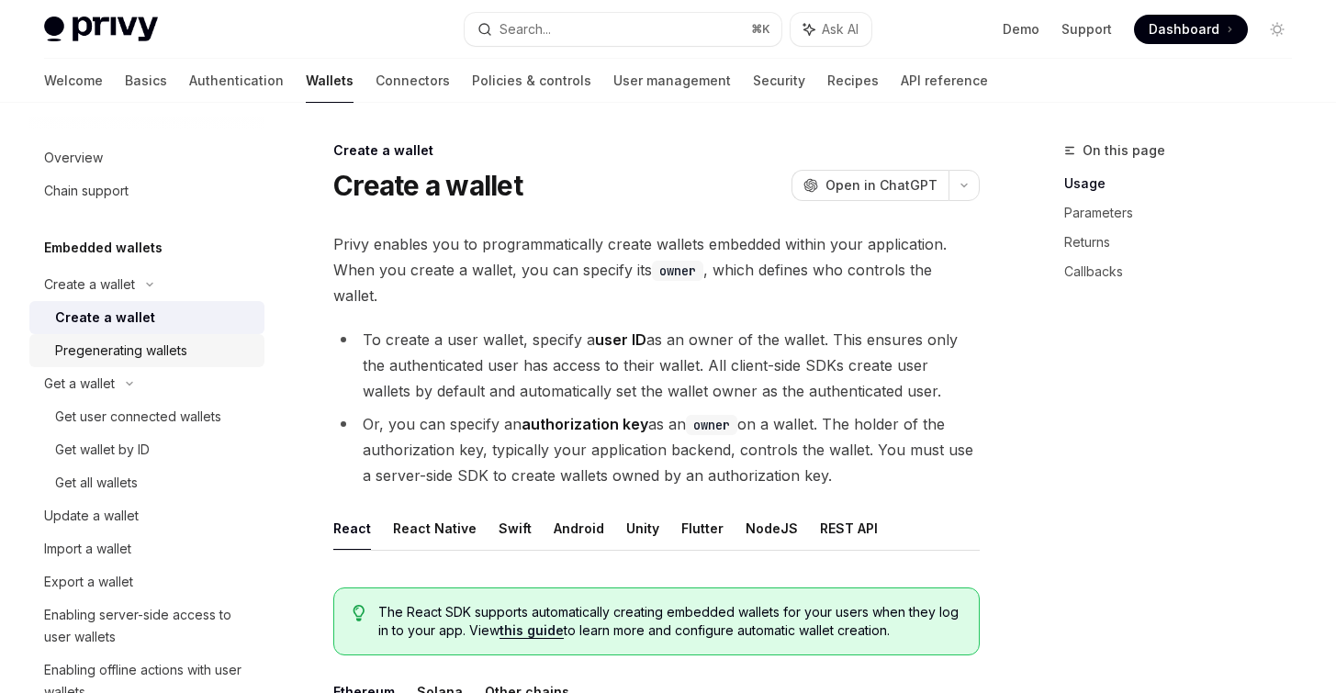
click at [189, 349] on div "Pregenerating wallets" at bounding box center [154, 351] width 198 height 22
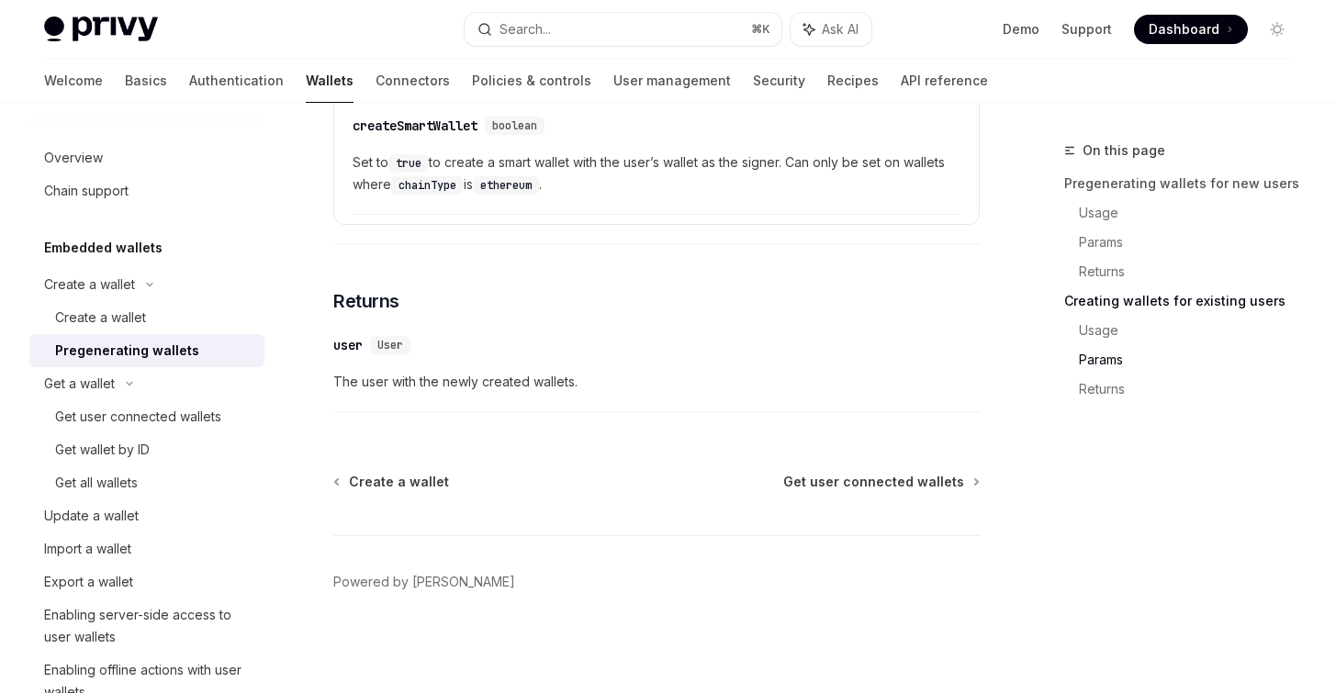
scroll to position [3543, 0]
click at [162, 384] on div "Get a wallet" at bounding box center [146, 383] width 235 height 33
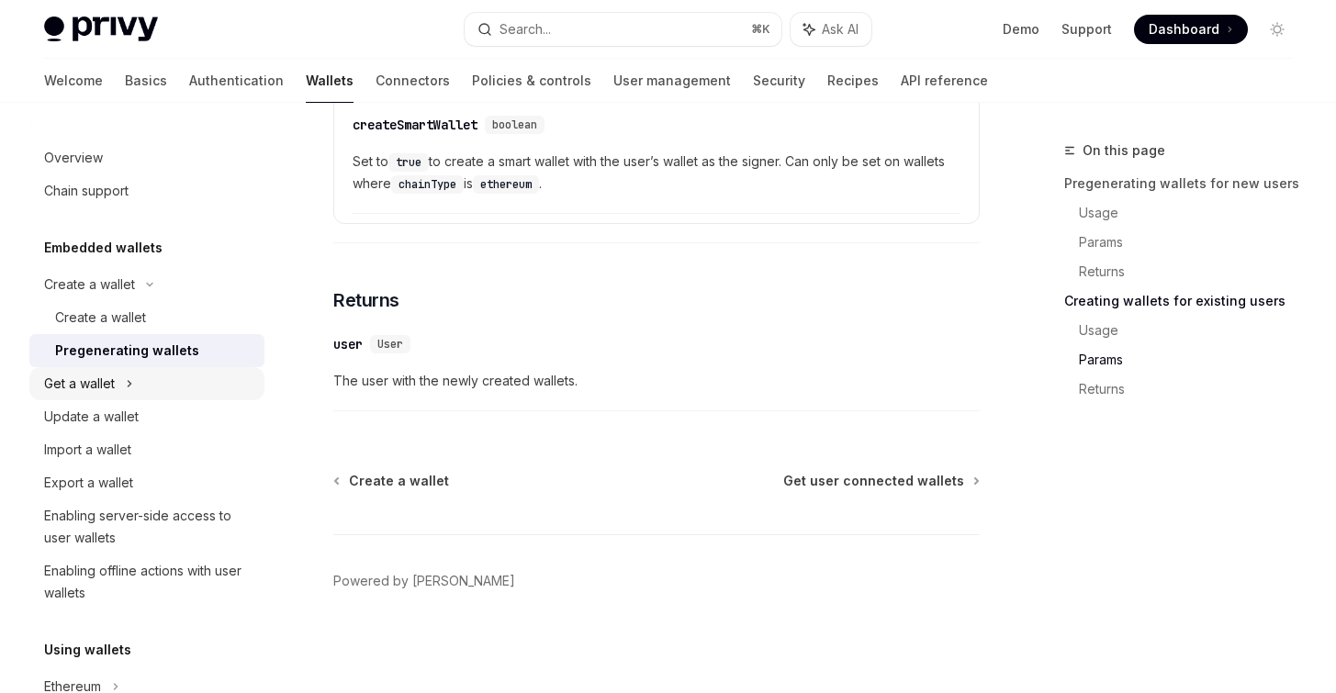
click at [158, 386] on div "Get a wallet" at bounding box center [146, 383] width 235 height 33
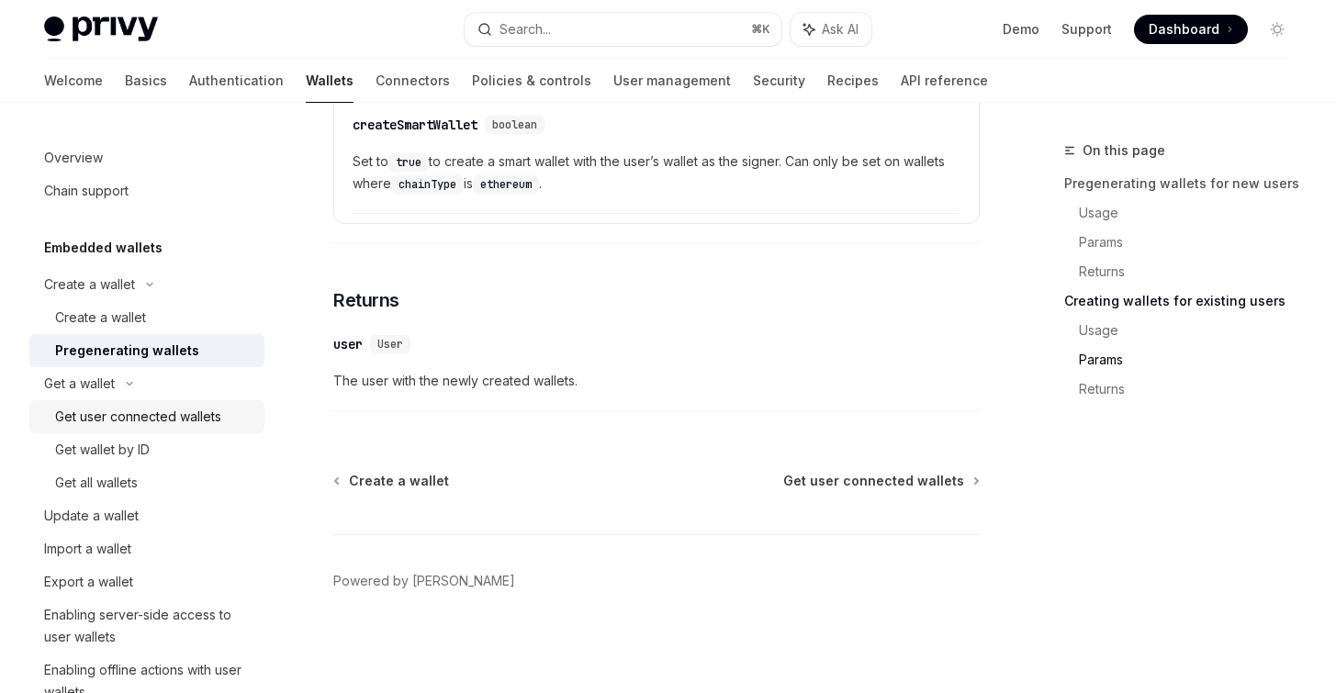
click at [164, 404] on link "Get user connected wallets" at bounding box center [146, 416] width 235 height 33
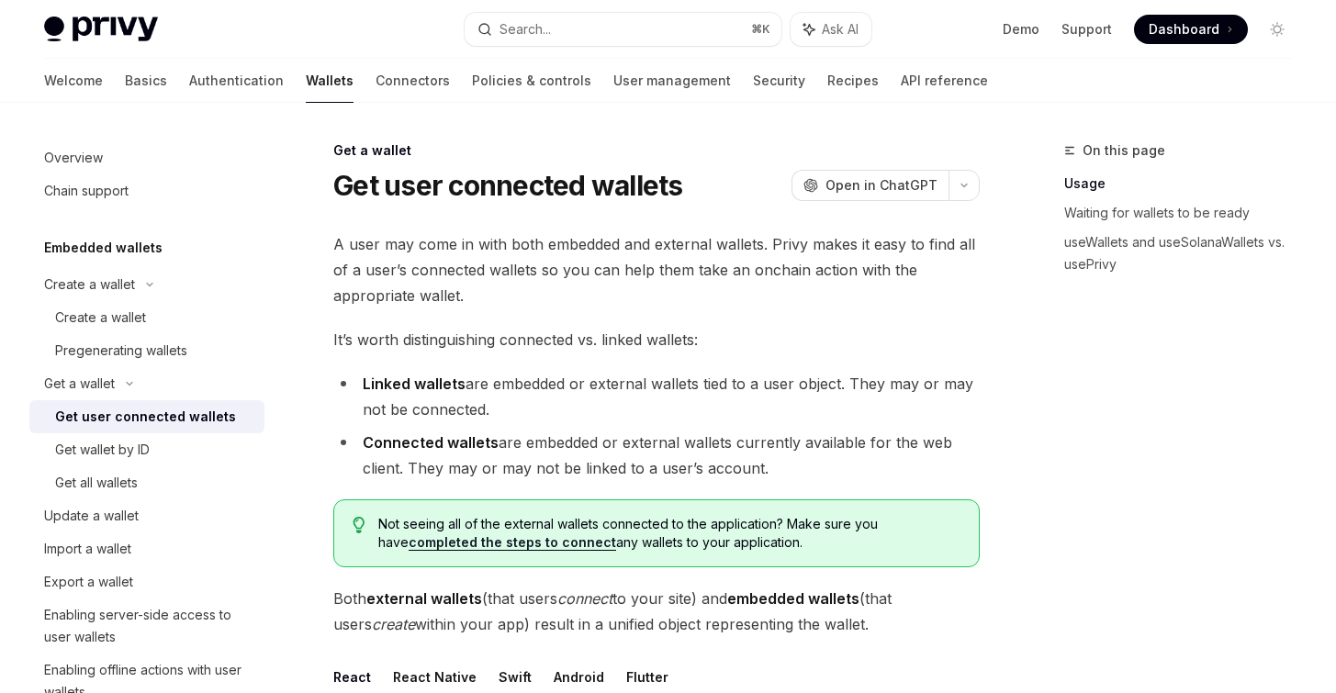
type textarea "*"
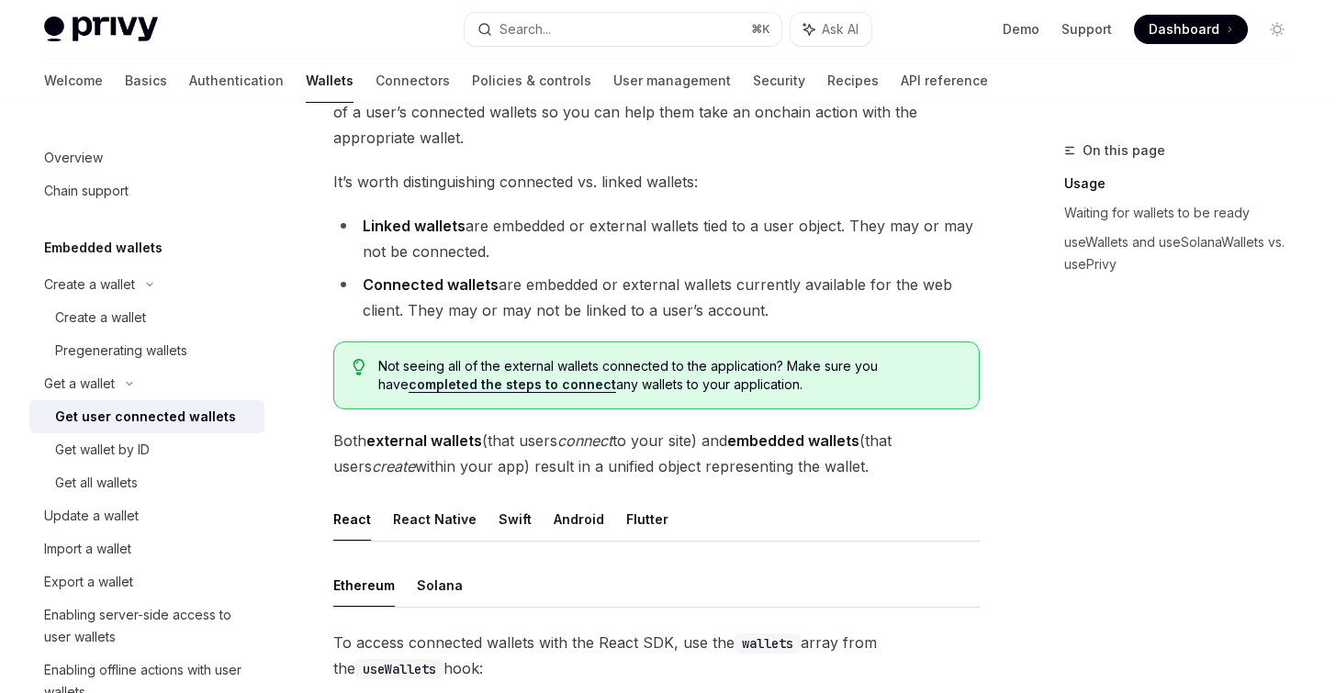
scroll to position [162, 0]
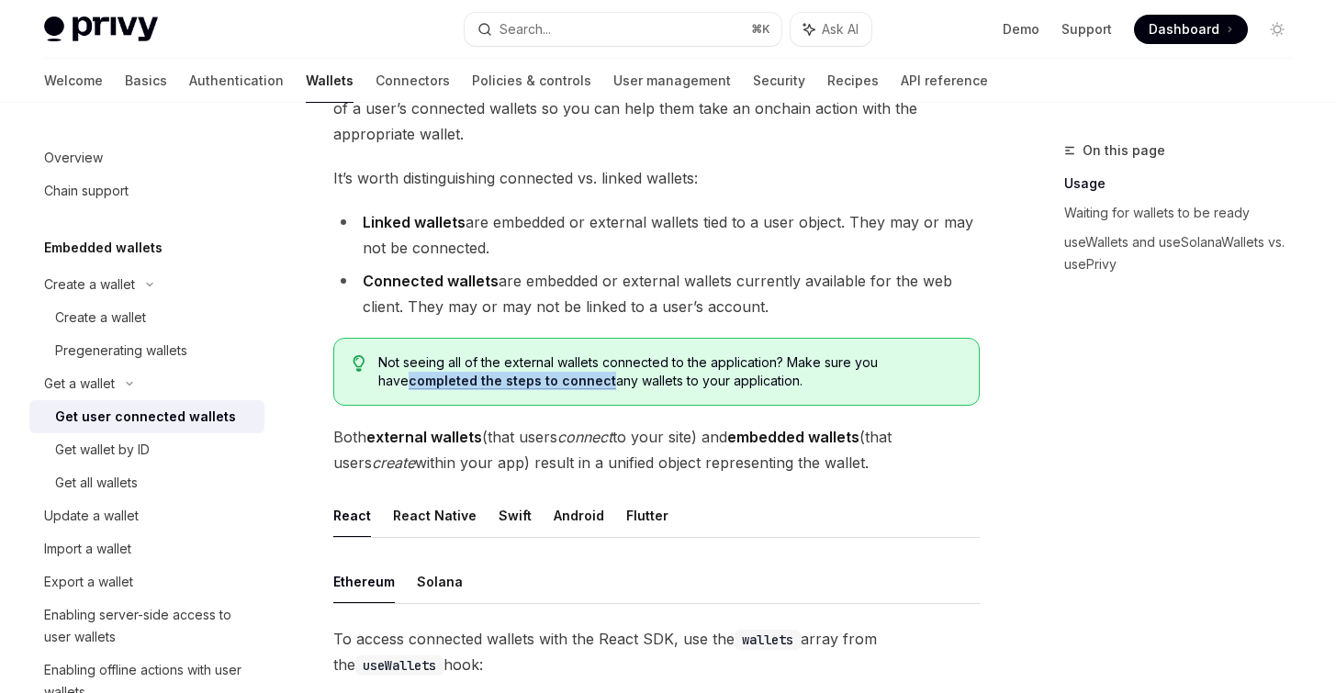
drag, startPoint x: 325, startPoint y: 465, endPoint x: 869, endPoint y: 467, distance: 543.6
click at [869, 467] on span "Both external wallets (that users connect to your site) and embedded wallets (t…" at bounding box center [656, 449] width 646 height 51
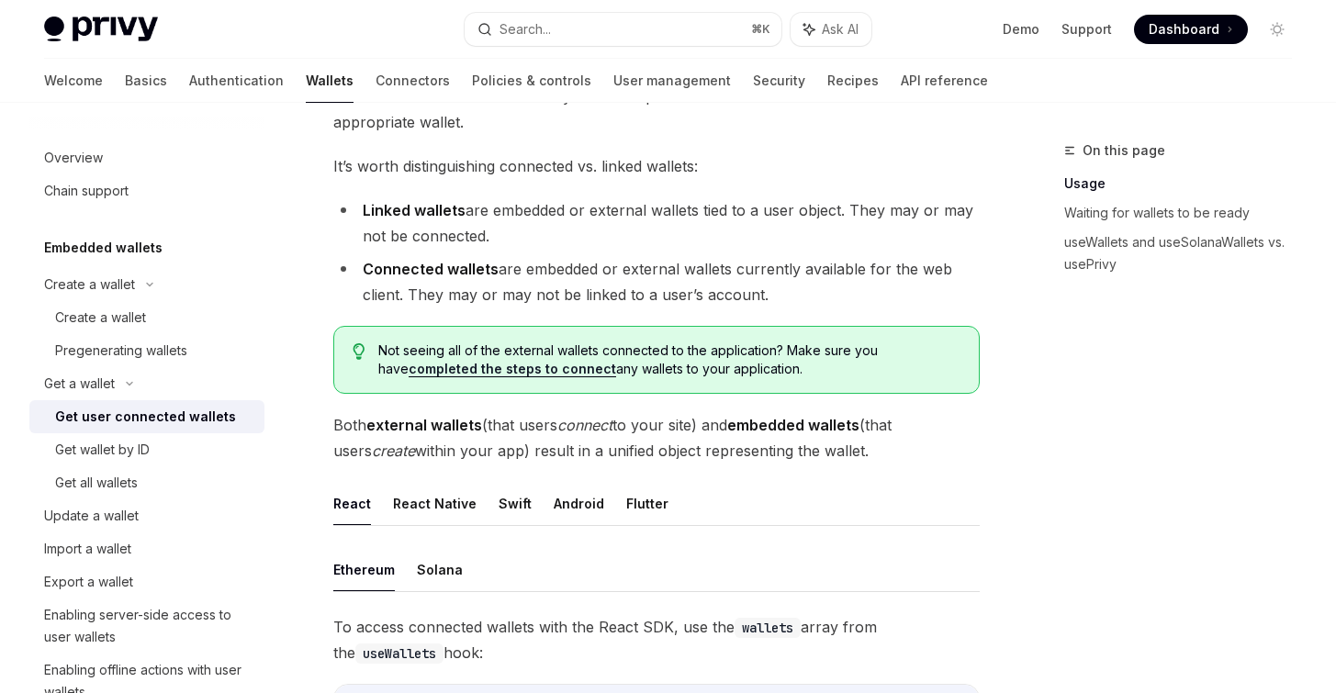
scroll to position [190, 0]
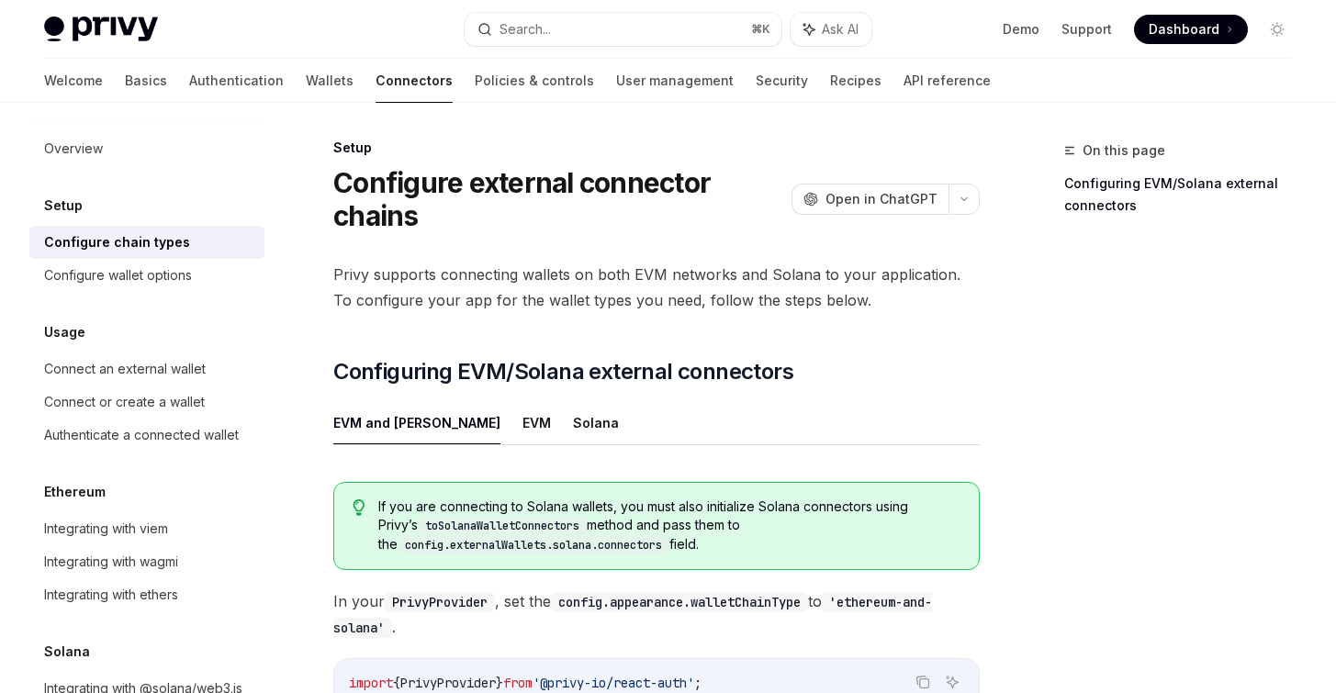
scroll to position [4, 0]
click at [193, 416] on link "Connect or create a wallet" at bounding box center [146, 402] width 235 height 33
type textarea "*"
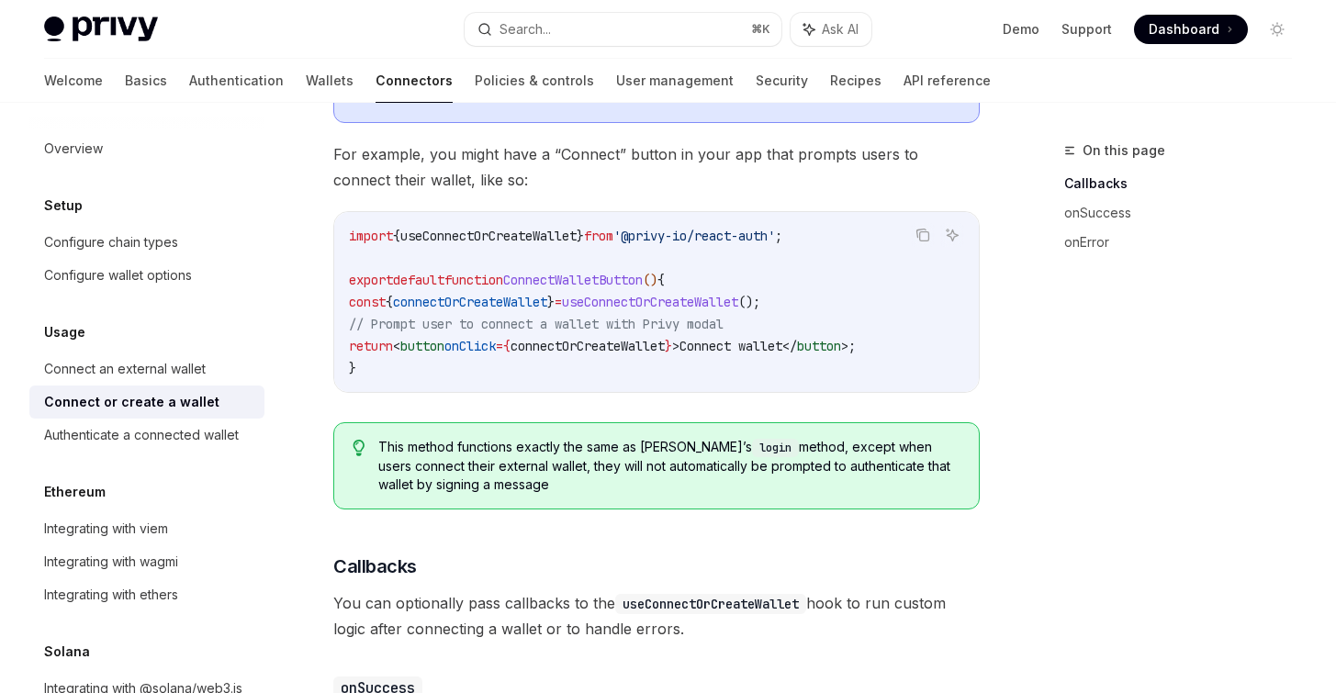
scroll to position [815, 0]
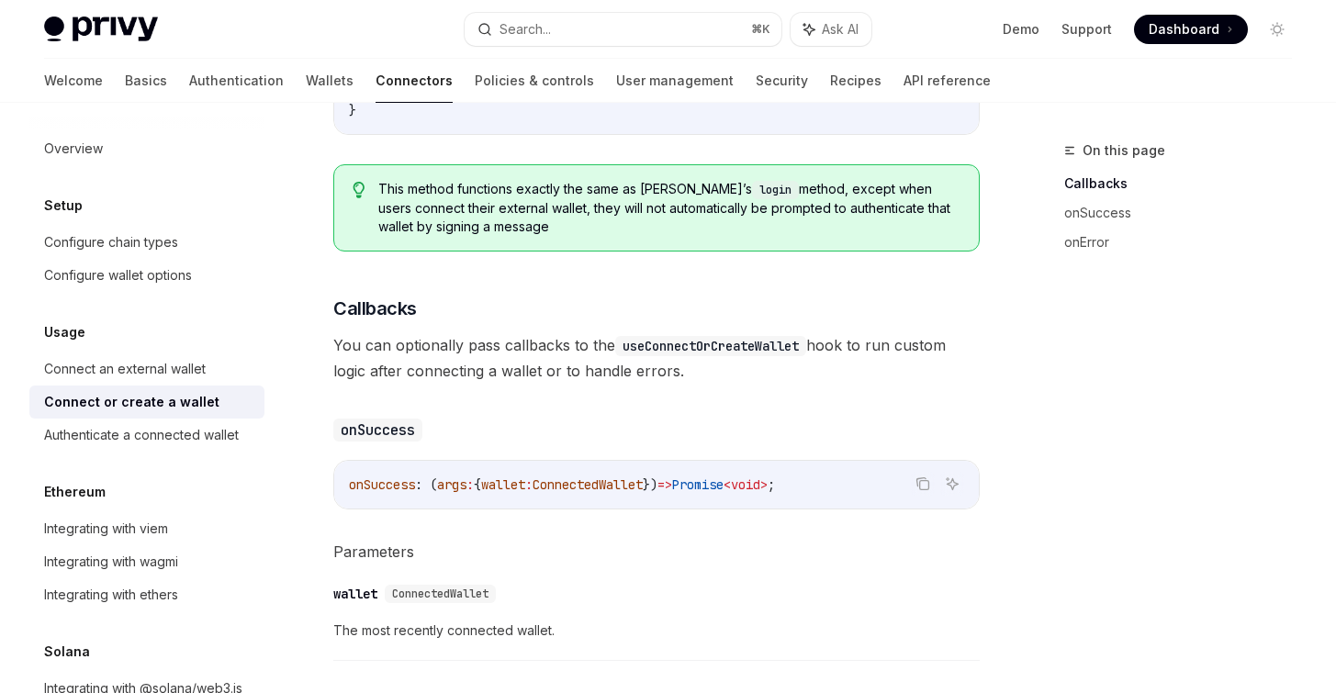
drag, startPoint x: 728, startPoint y: 371, endPoint x: 712, endPoint y: 365, distance: 17.4
click at [712, 365] on span "You can optionally pass callbacks to the useConnectOrCreateWallet hook to run c…" at bounding box center [656, 357] width 646 height 51
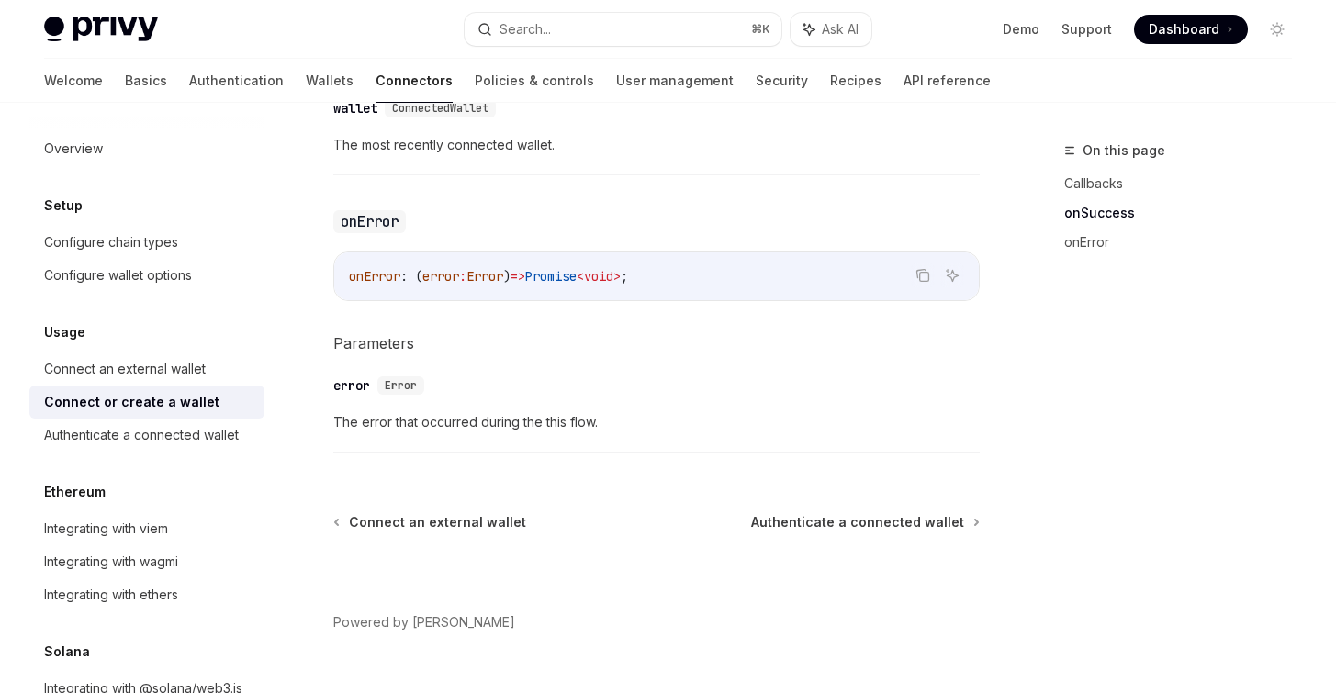
scroll to position [98, 0]
